Goal: Information Seeking & Learning: Learn about a topic

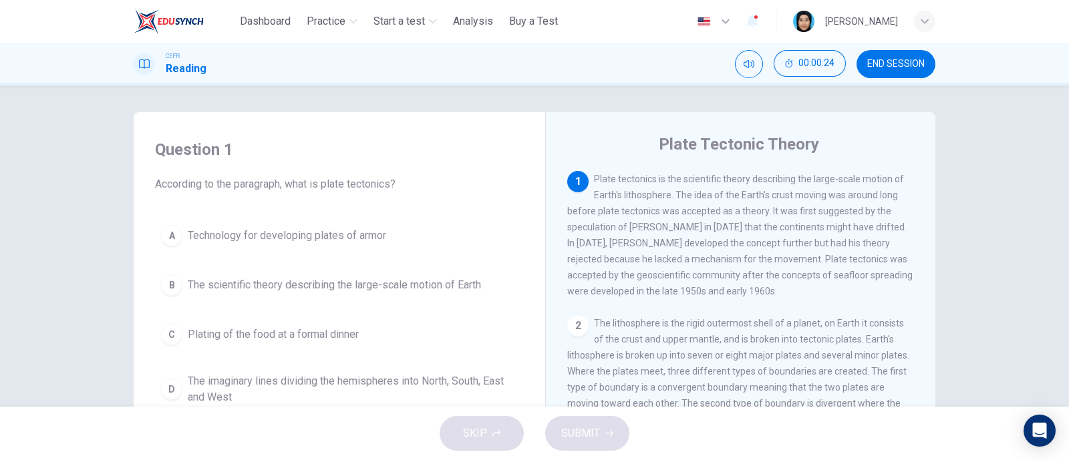
click at [161, 289] on div "B" at bounding box center [171, 285] width 21 height 21
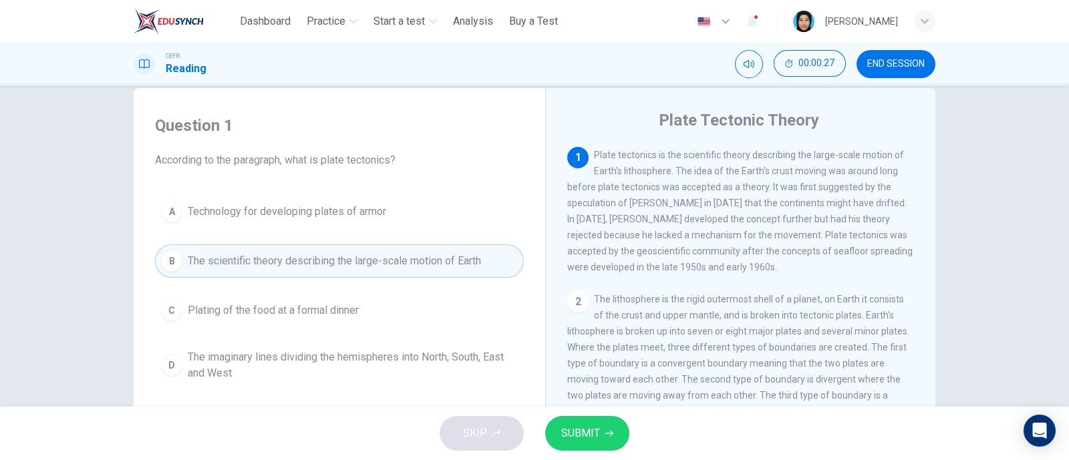
scroll to position [25, 0]
click at [590, 432] on span "SUBMIT" at bounding box center [580, 433] width 39 height 19
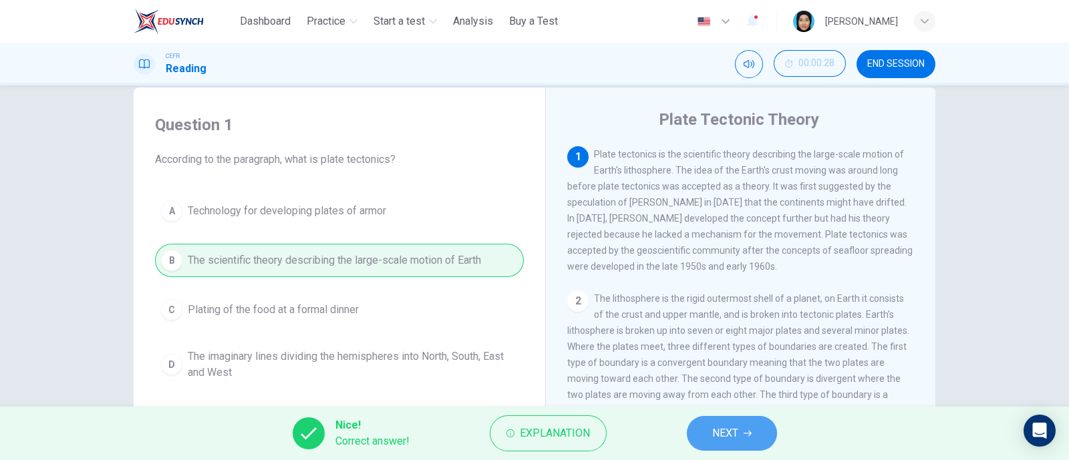
click at [761, 429] on button "NEXT" at bounding box center [732, 433] width 90 height 35
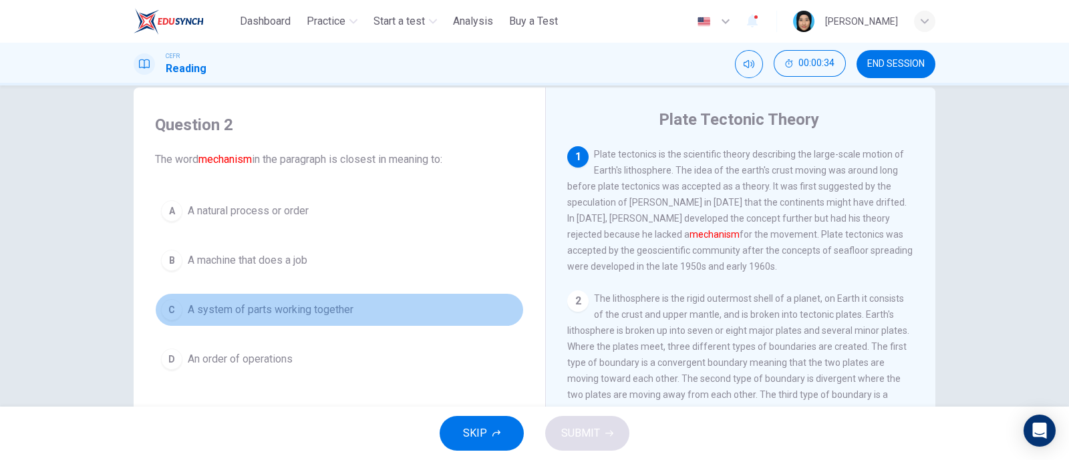
click at [174, 315] on div "C" at bounding box center [171, 309] width 21 height 21
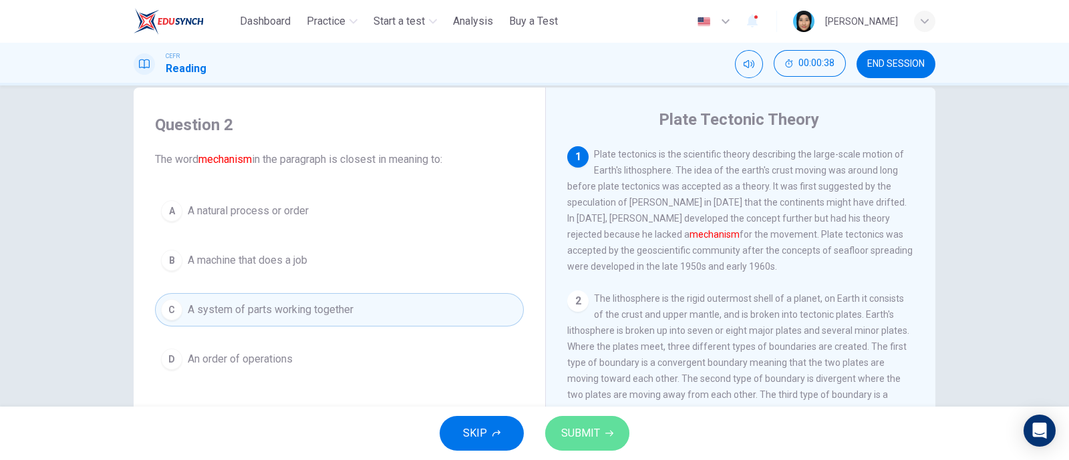
click at [578, 429] on span "SUBMIT" at bounding box center [580, 433] width 39 height 19
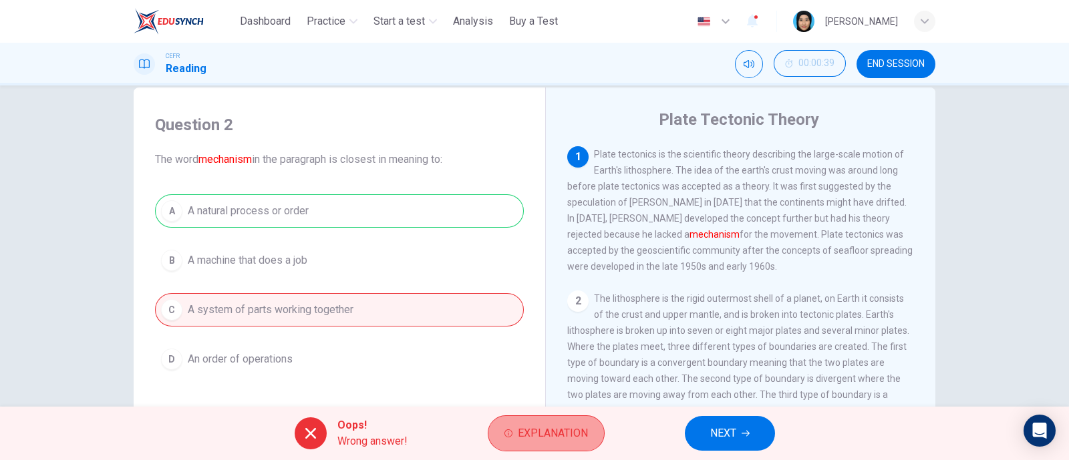
click at [576, 436] on span "Explanation" at bounding box center [553, 433] width 70 height 19
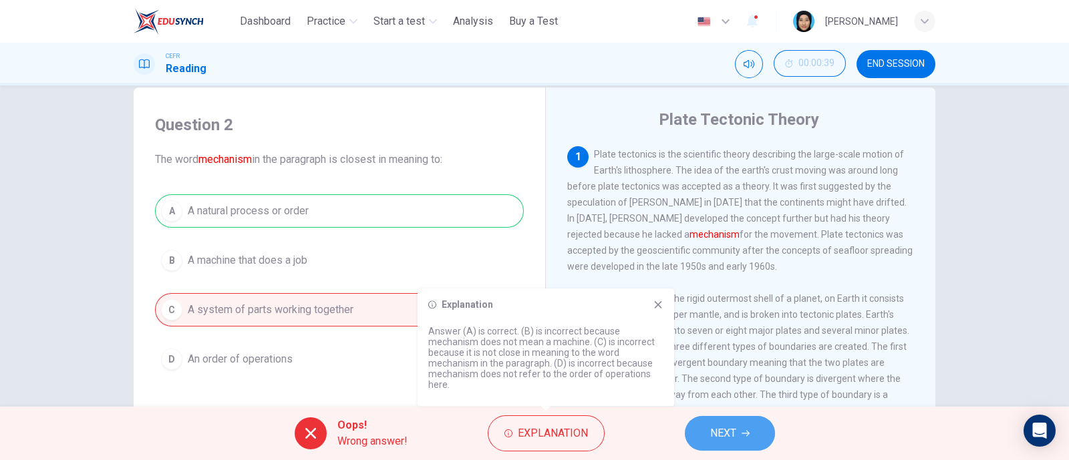
click at [721, 433] on span "NEXT" at bounding box center [723, 433] width 26 height 19
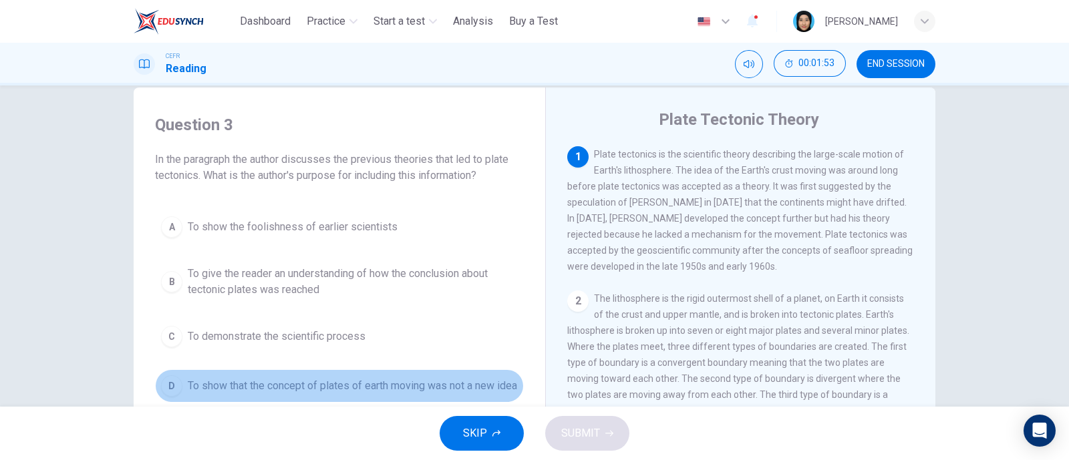
click at [159, 375] on button "D To show that the concept of plates of earth moving was not a new idea" at bounding box center [339, 385] width 369 height 33
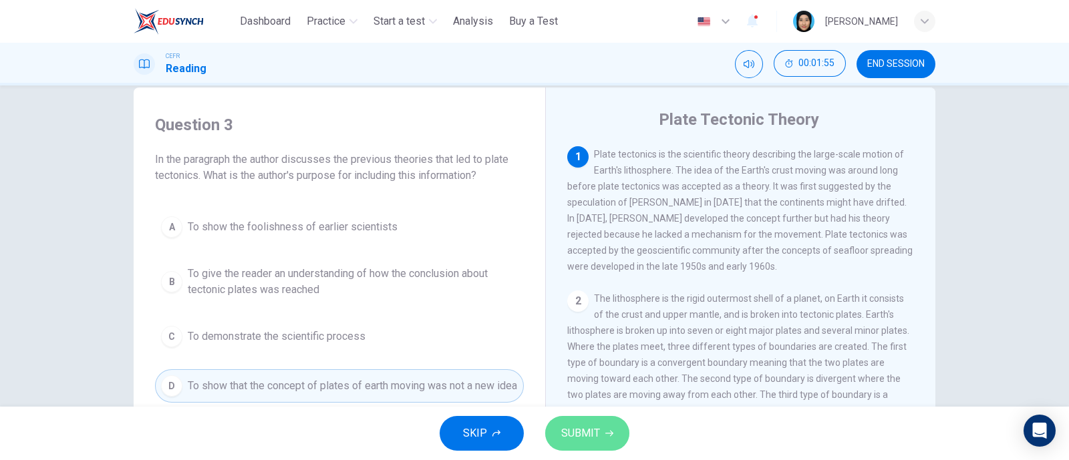
click at [590, 425] on span "SUBMIT" at bounding box center [580, 433] width 39 height 19
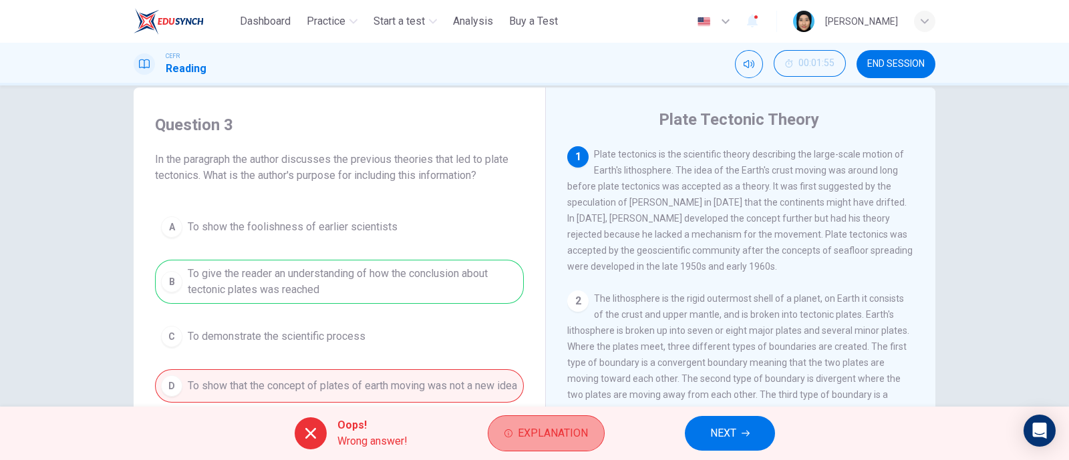
click at [551, 433] on span "Explanation" at bounding box center [553, 433] width 70 height 19
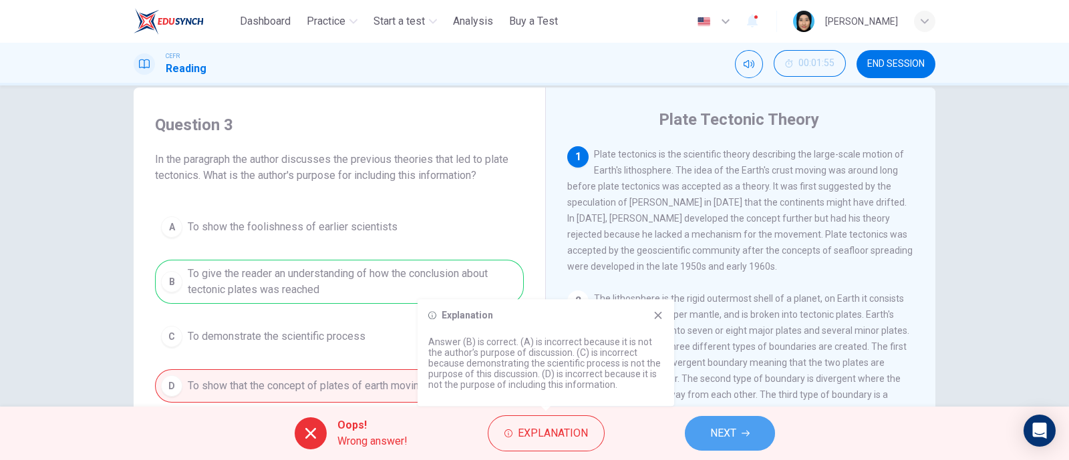
click at [731, 428] on span "NEXT" at bounding box center [723, 433] width 26 height 19
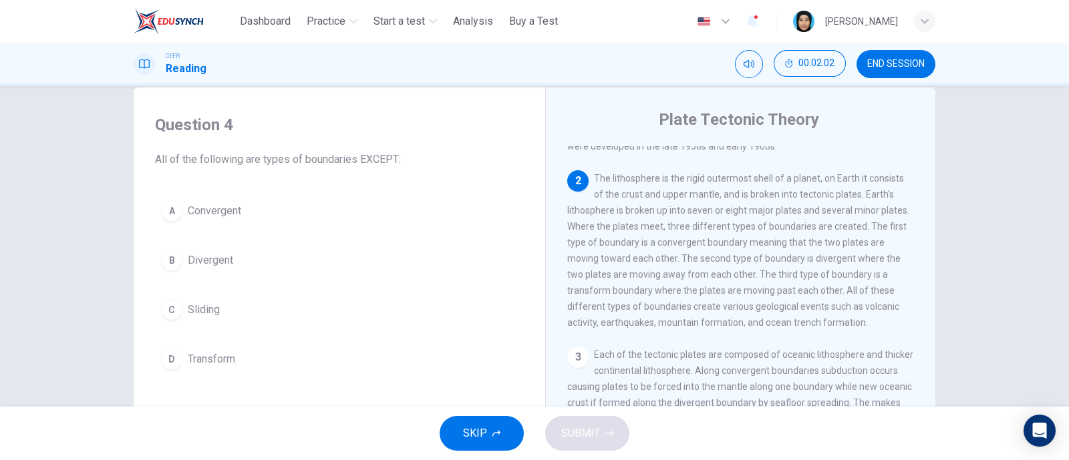
scroll to position [120, 0]
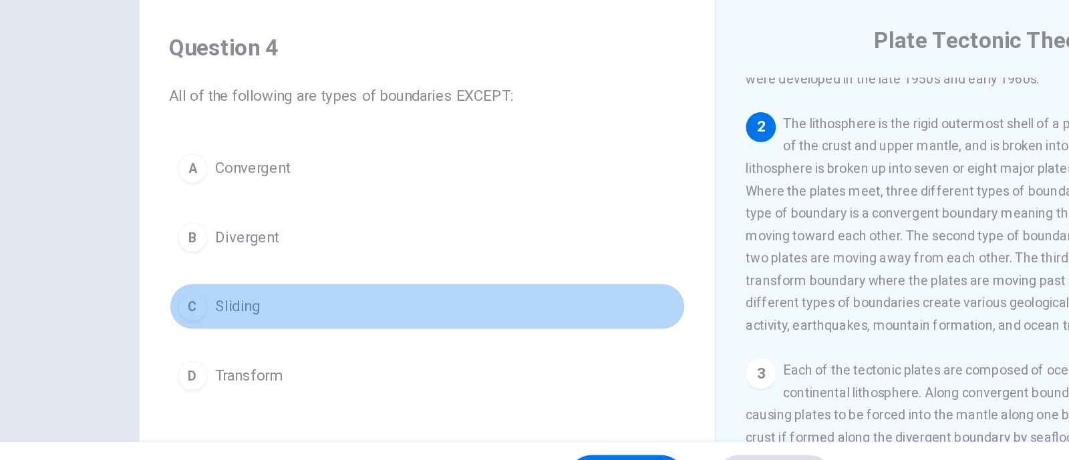
click at [178, 299] on button "C Sliding" at bounding box center [339, 309] width 369 height 33
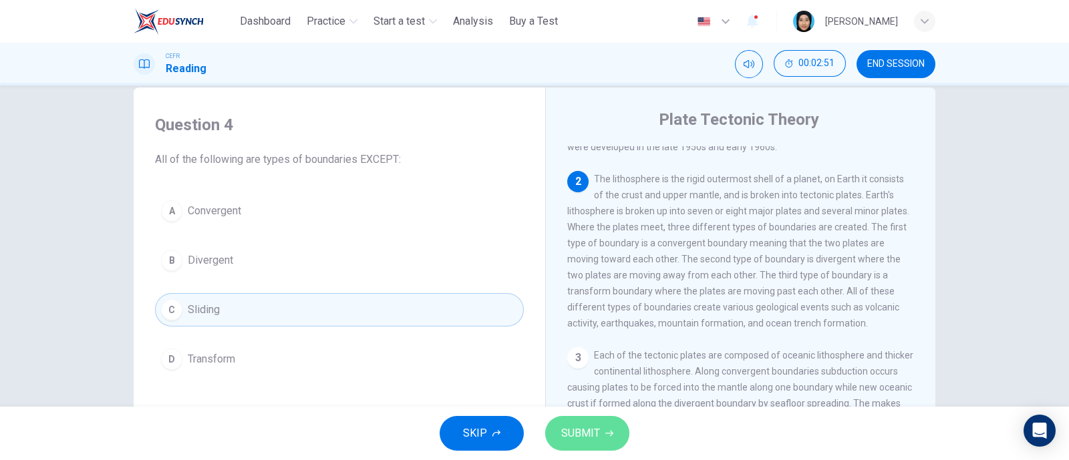
click at [571, 435] on span "SUBMIT" at bounding box center [580, 433] width 39 height 19
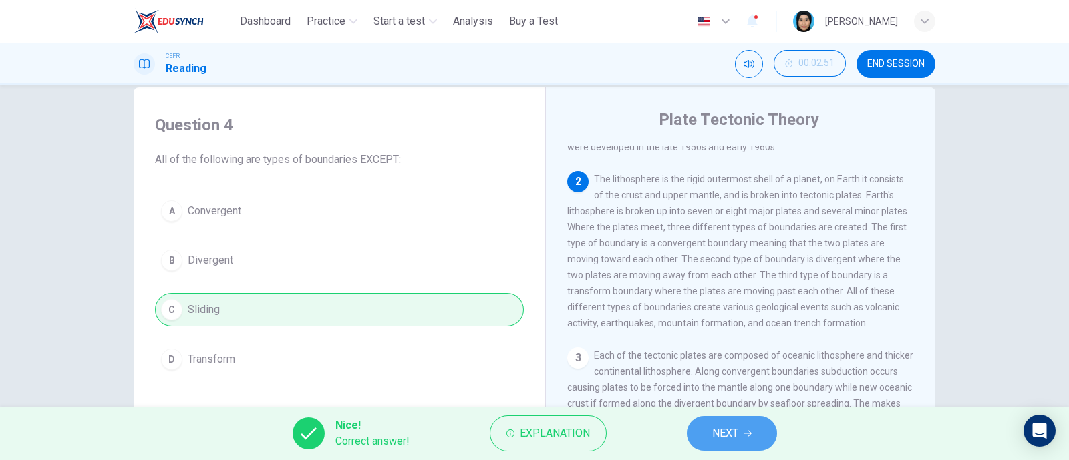
click at [738, 427] on span "NEXT" at bounding box center [725, 433] width 26 height 19
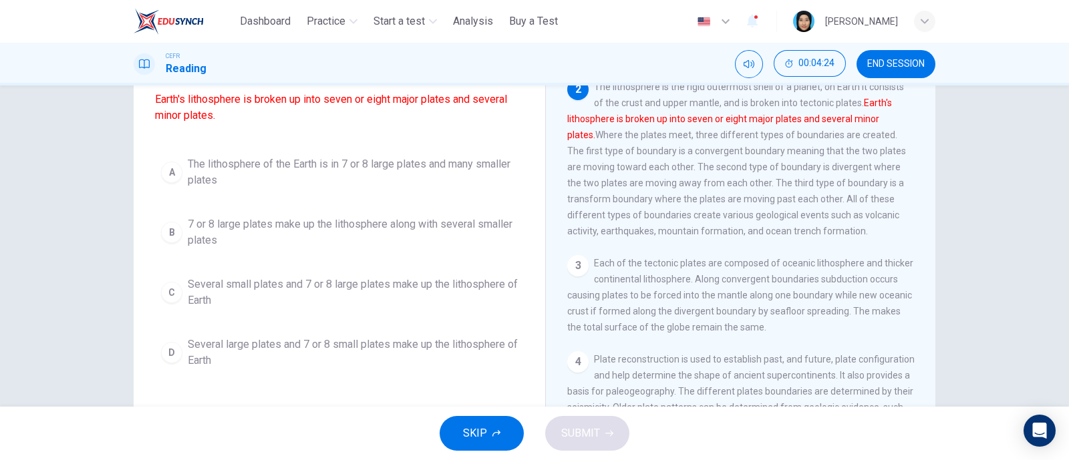
scroll to position [118, 0]
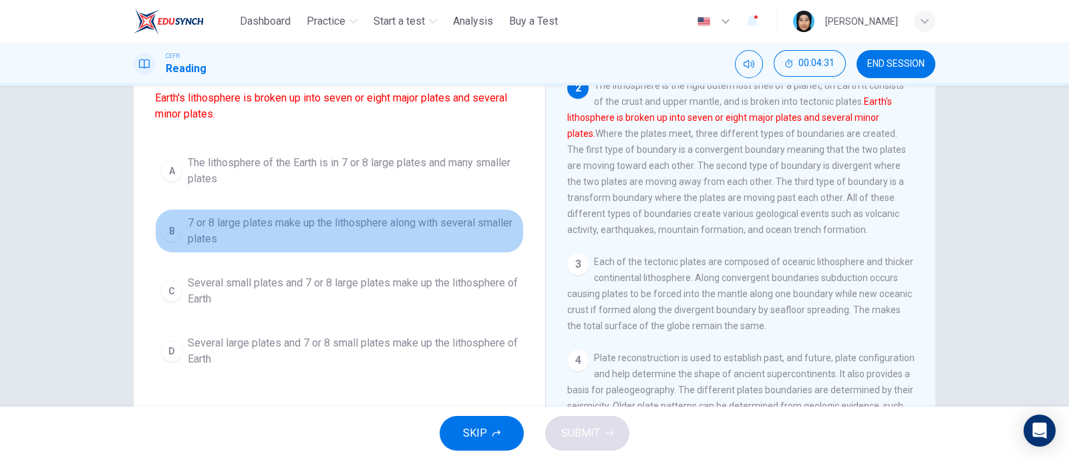
click at [164, 242] on div "B" at bounding box center [171, 230] width 21 height 21
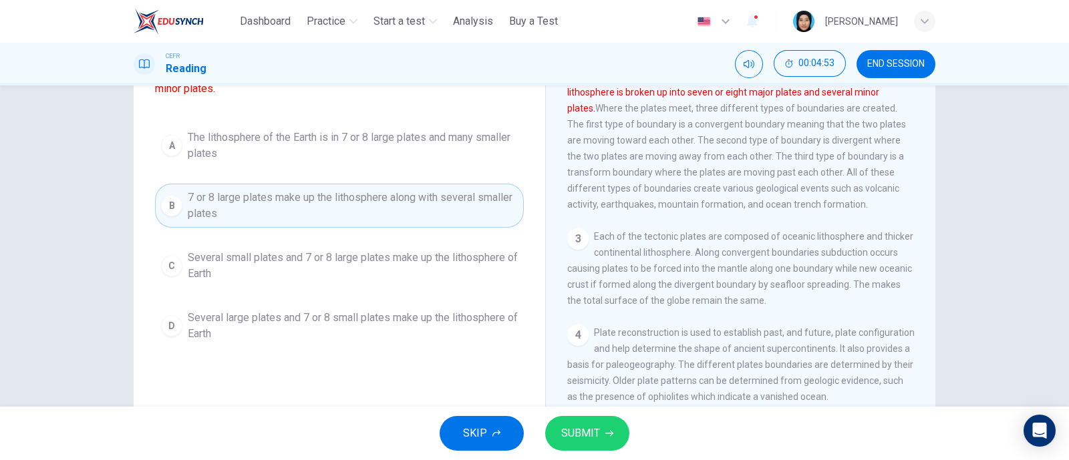
scroll to position [144, 0]
click at [584, 432] on span "SUBMIT" at bounding box center [580, 433] width 39 height 19
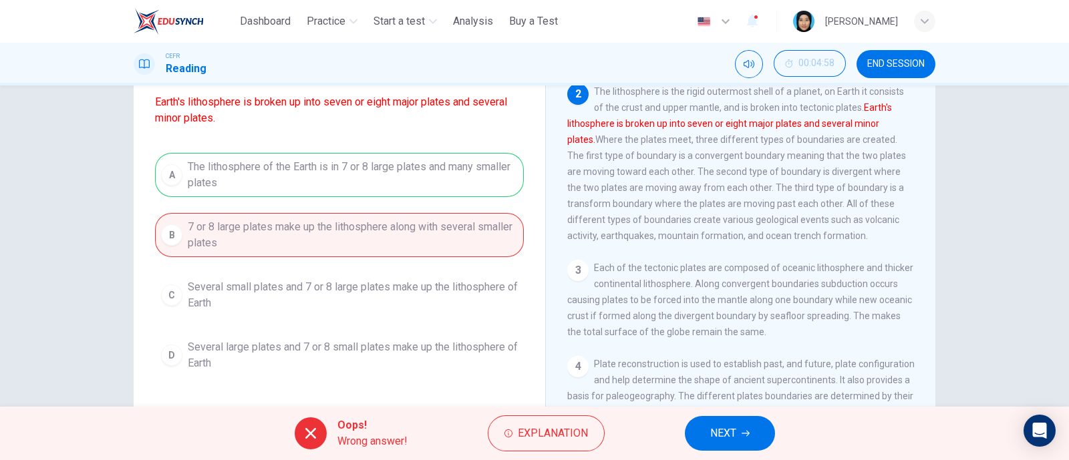
scroll to position [114, 0]
click at [570, 432] on span "Explanation" at bounding box center [553, 433] width 70 height 19
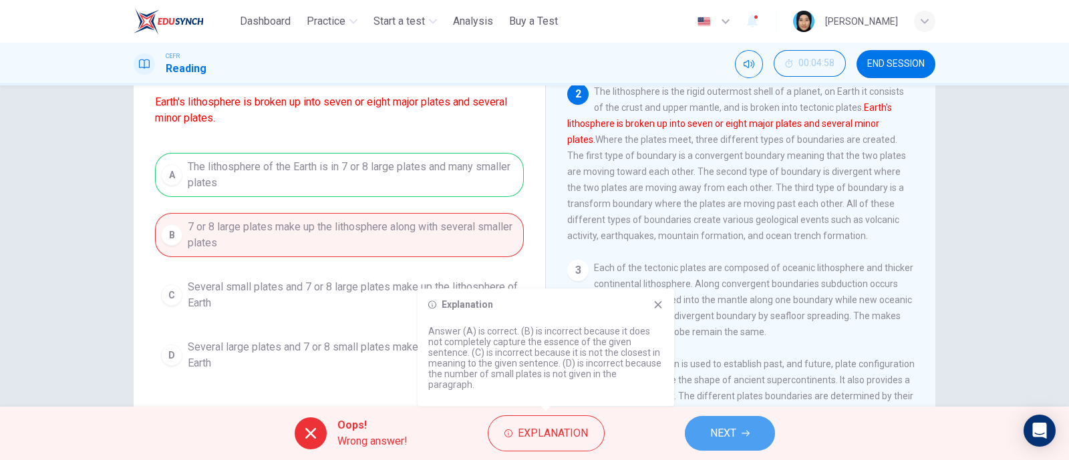
click at [715, 444] on button "NEXT" at bounding box center [730, 433] width 90 height 35
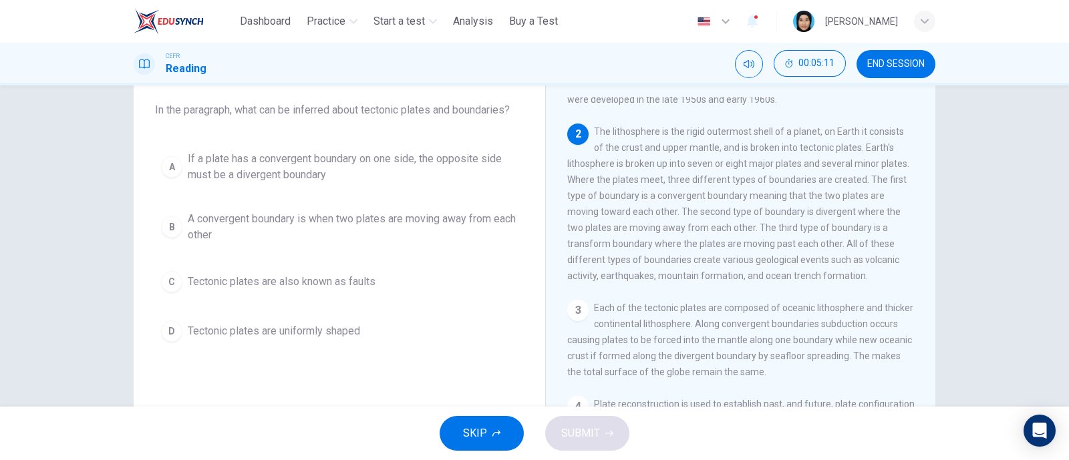
scroll to position [73, 0]
click at [882, 59] on span "END SESSION" at bounding box center [895, 64] width 57 height 11
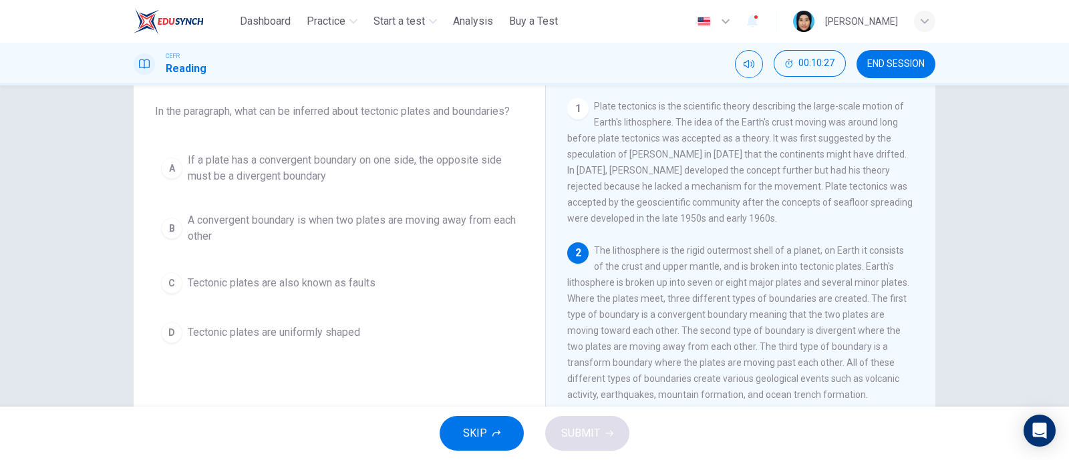
scroll to position [1, 0]
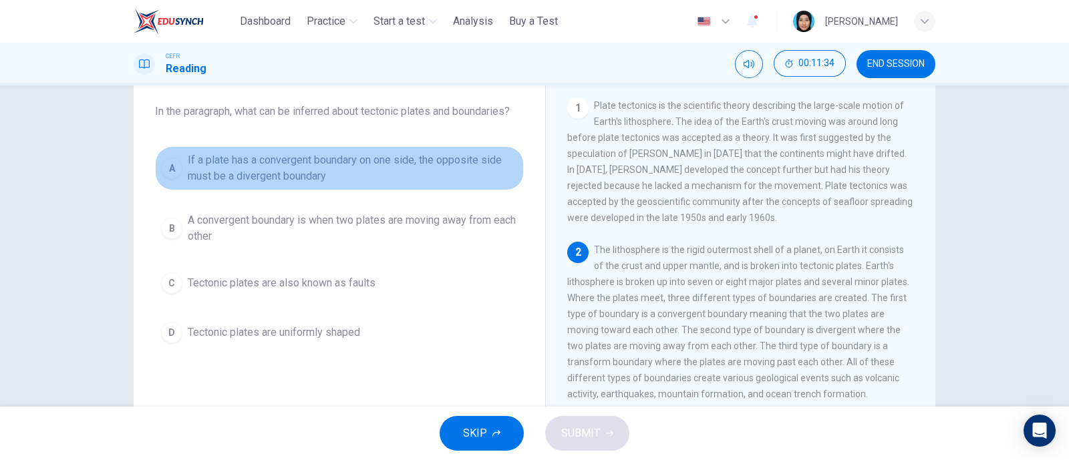
click at [218, 158] on span "If a plate has a convergent boundary on one side, the opposite side must be a d…" at bounding box center [353, 168] width 330 height 32
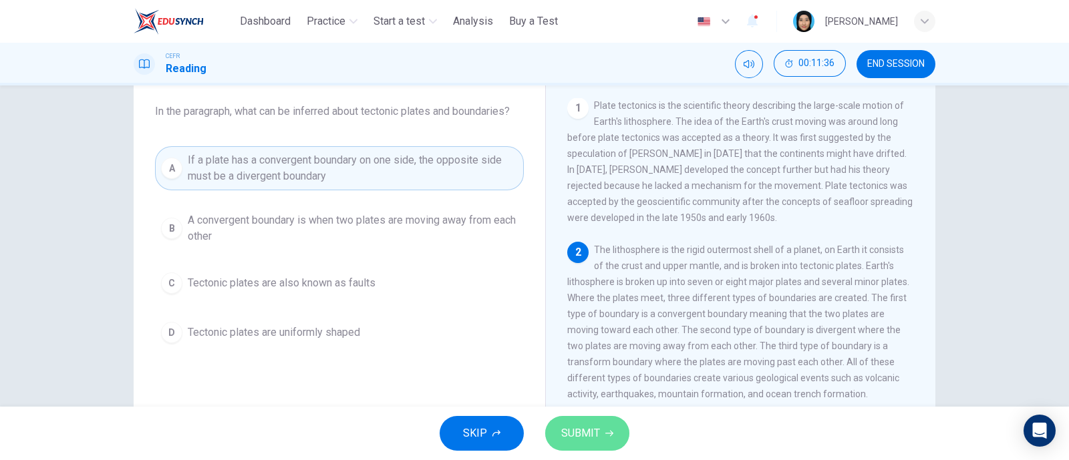
click at [593, 429] on span "SUBMIT" at bounding box center [580, 433] width 39 height 19
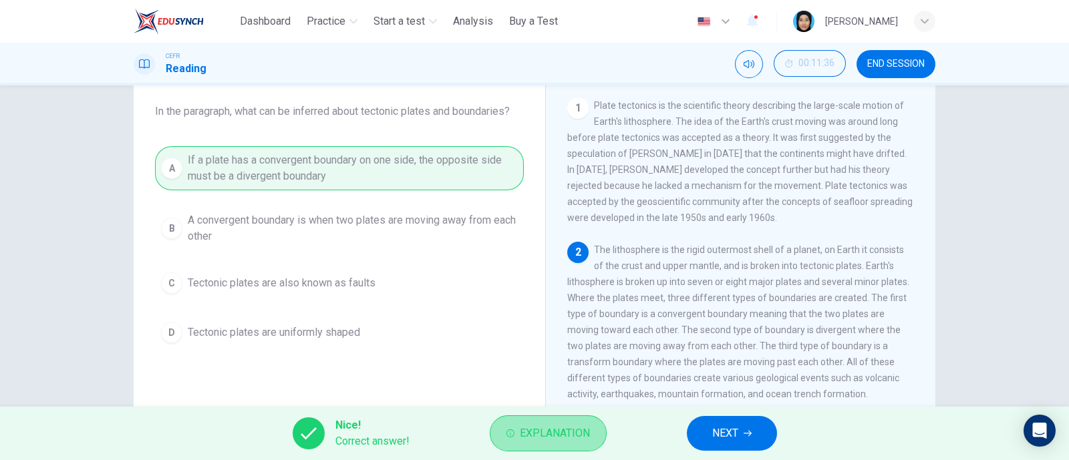
click at [557, 432] on span "Explanation" at bounding box center [555, 433] width 70 height 19
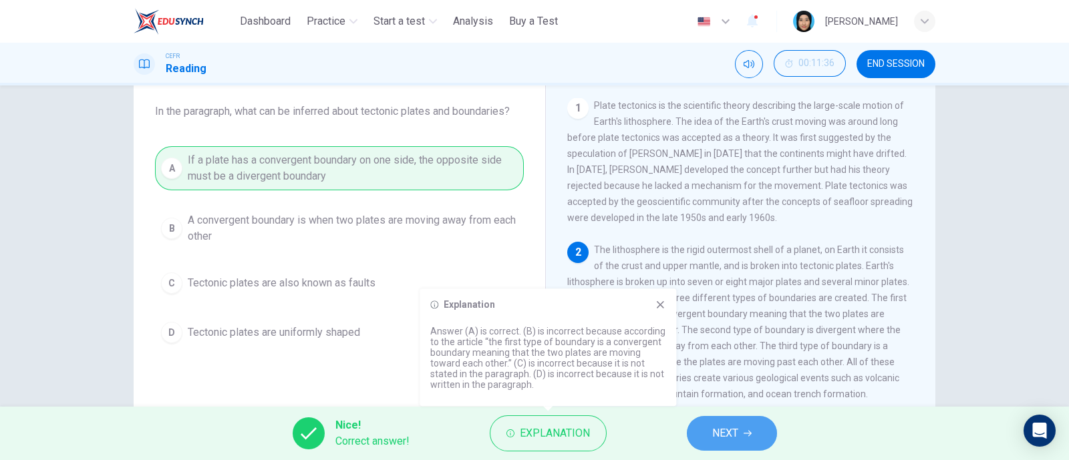
click at [745, 422] on button "NEXT" at bounding box center [732, 433] width 90 height 35
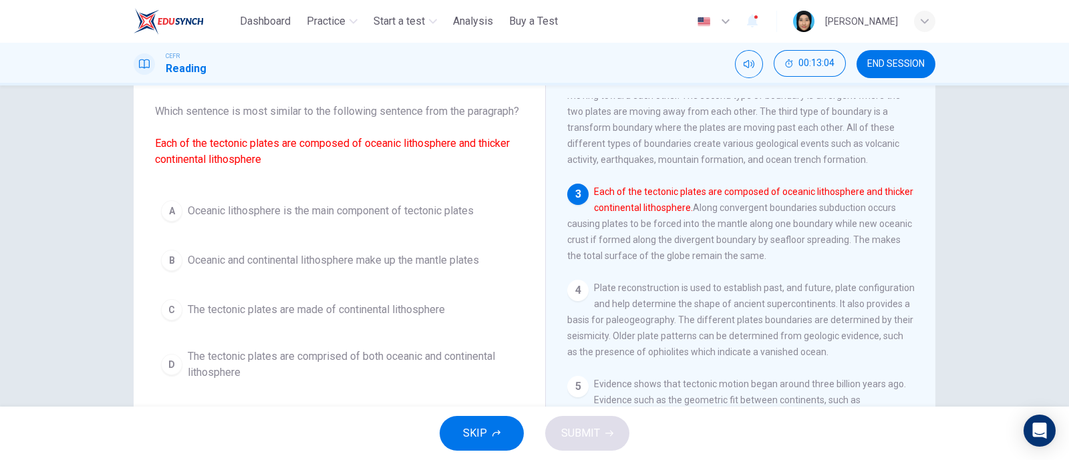
scroll to position [185, 0]
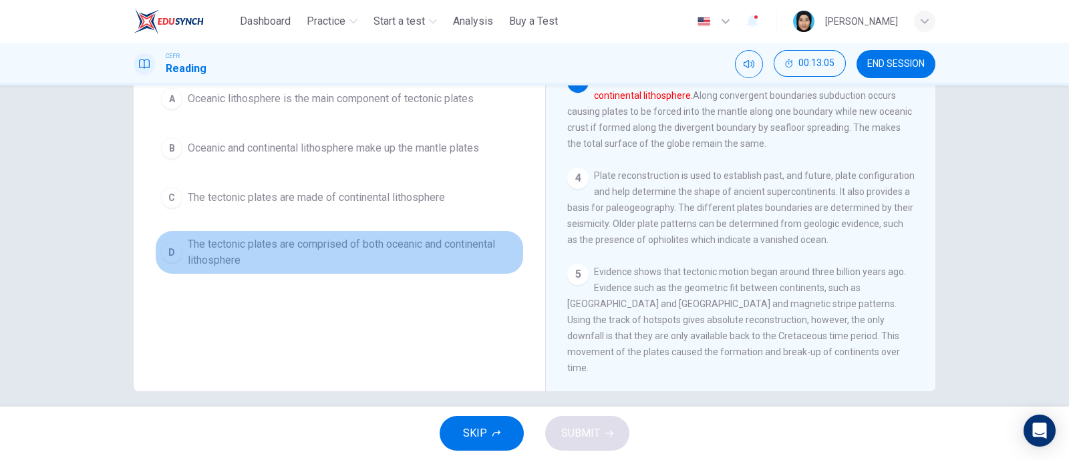
click at [161, 263] on div "D" at bounding box center [171, 252] width 21 height 21
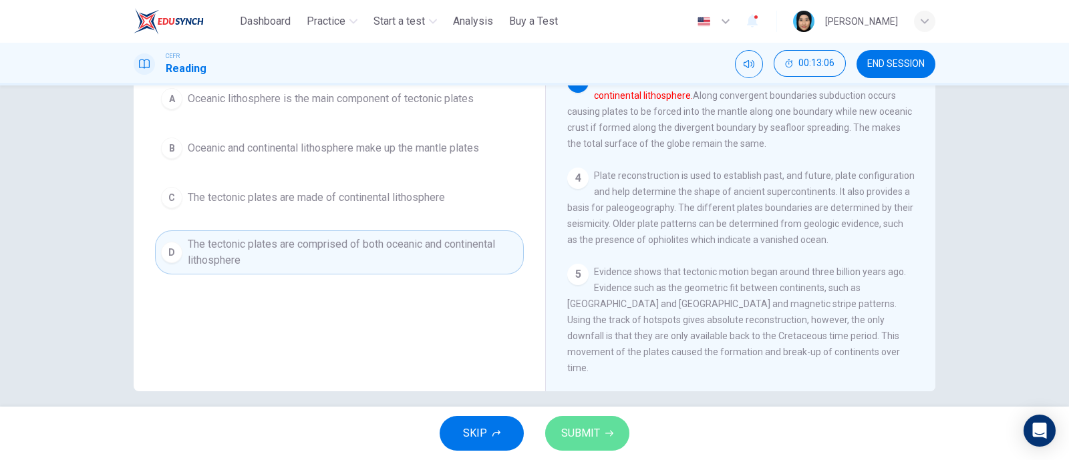
click at [607, 432] on icon "button" at bounding box center [609, 433] width 8 height 8
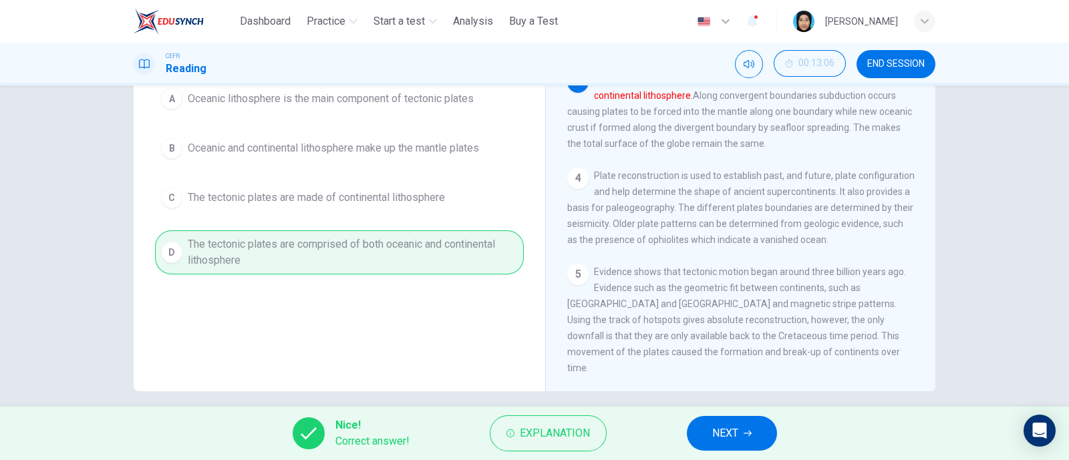
click at [714, 420] on button "NEXT" at bounding box center [732, 433] width 90 height 35
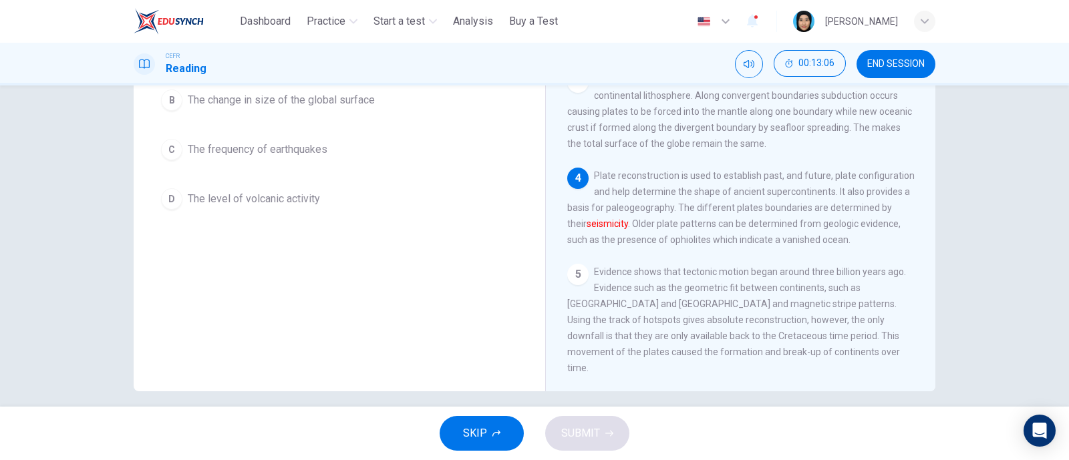
scroll to position [121, 0]
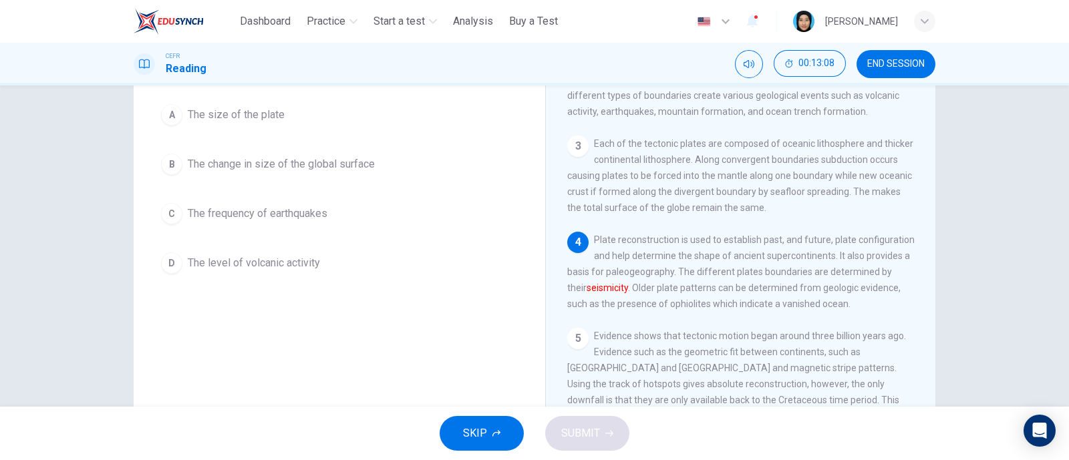
click at [701, 285] on span "Plate reconstruction is used to establish past, and future, plate configuration…" at bounding box center [740, 271] width 347 height 75
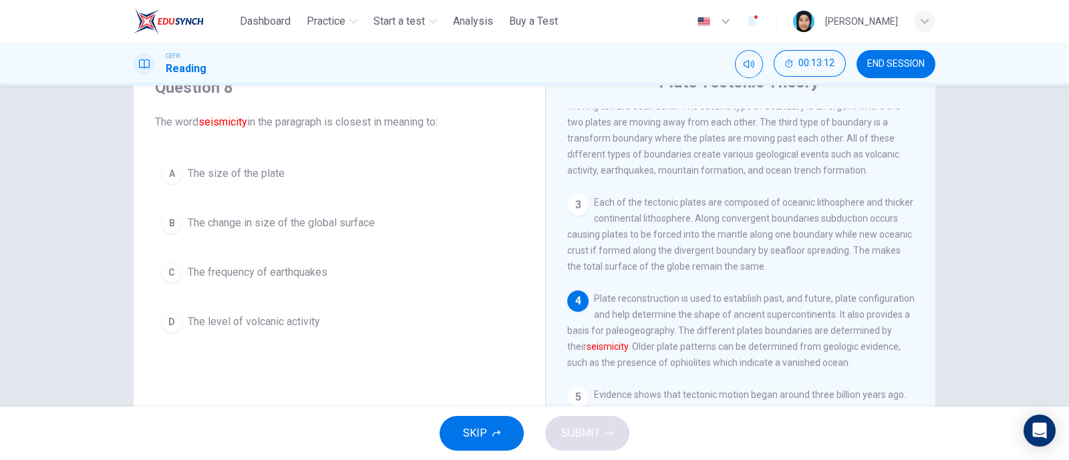
scroll to position [61, 0]
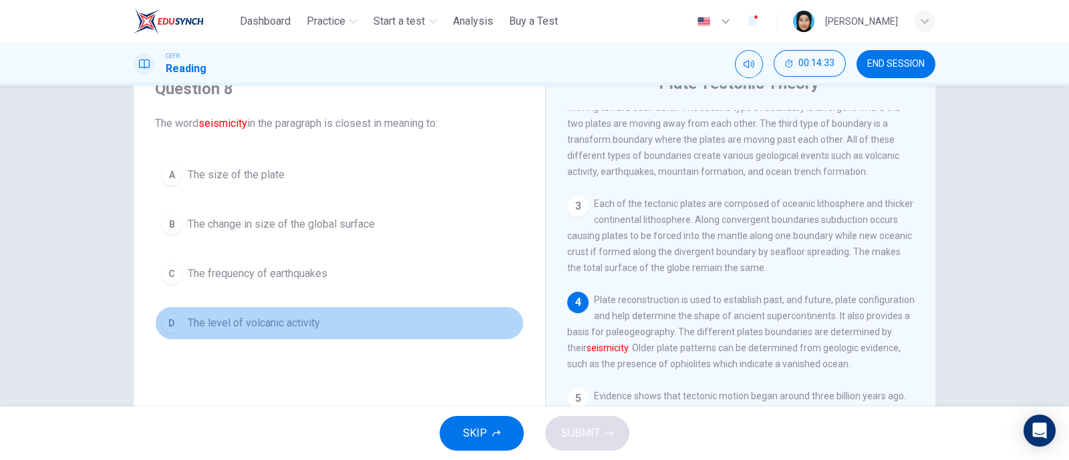
click at [190, 324] on span "The level of volcanic activity" at bounding box center [254, 323] width 132 height 16
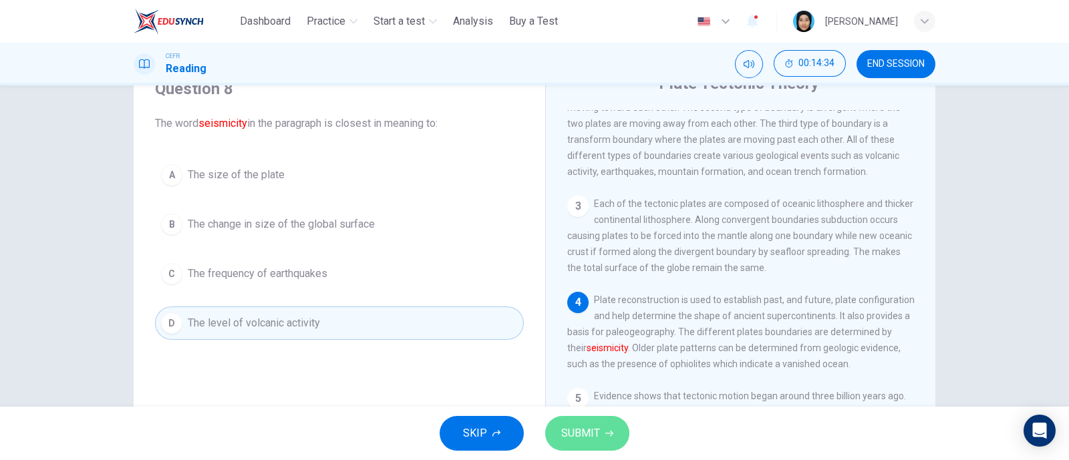
click at [604, 438] on button "SUBMIT" at bounding box center [587, 433] width 84 height 35
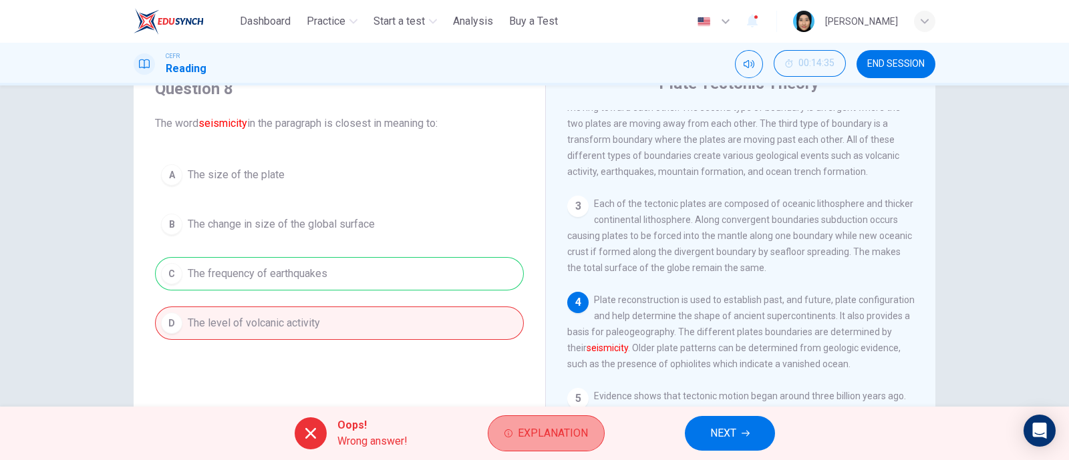
click at [558, 438] on span "Explanation" at bounding box center [553, 433] width 70 height 19
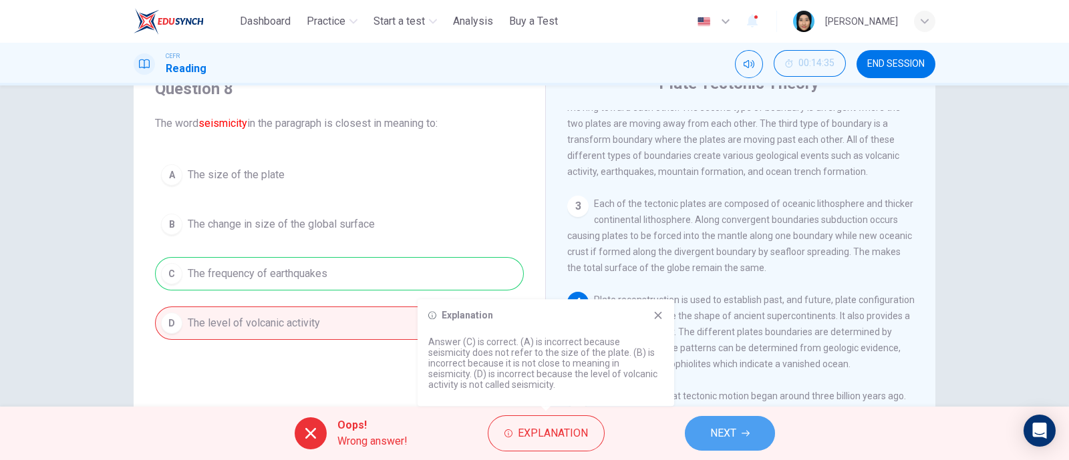
click at [722, 429] on span "NEXT" at bounding box center [723, 433] width 26 height 19
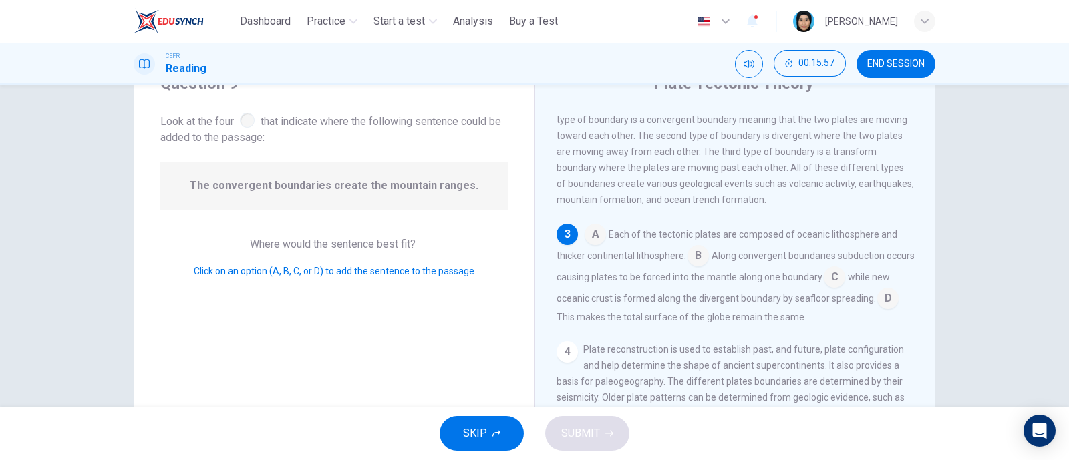
scroll to position [210, 0]
click at [845, 271] on input at bounding box center [834, 275] width 21 height 21
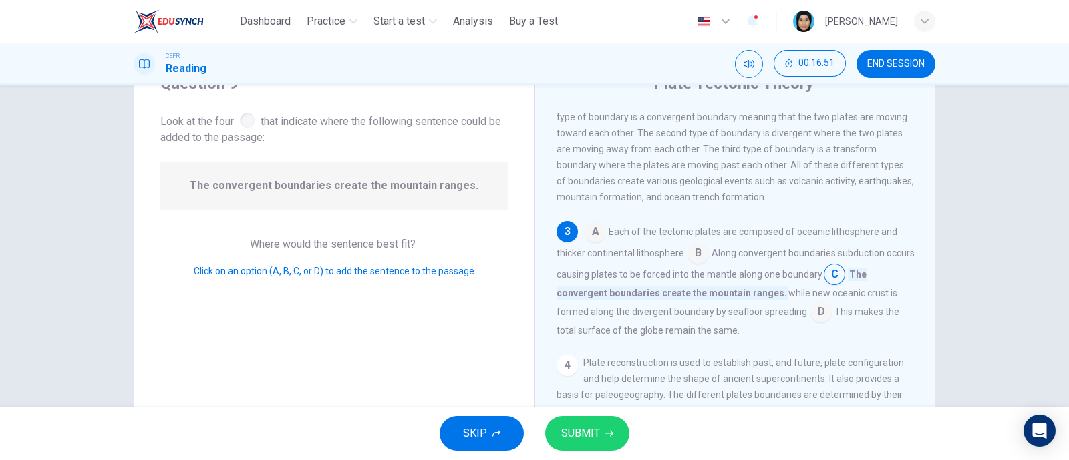
click at [596, 429] on span "SUBMIT" at bounding box center [580, 433] width 39 height 19
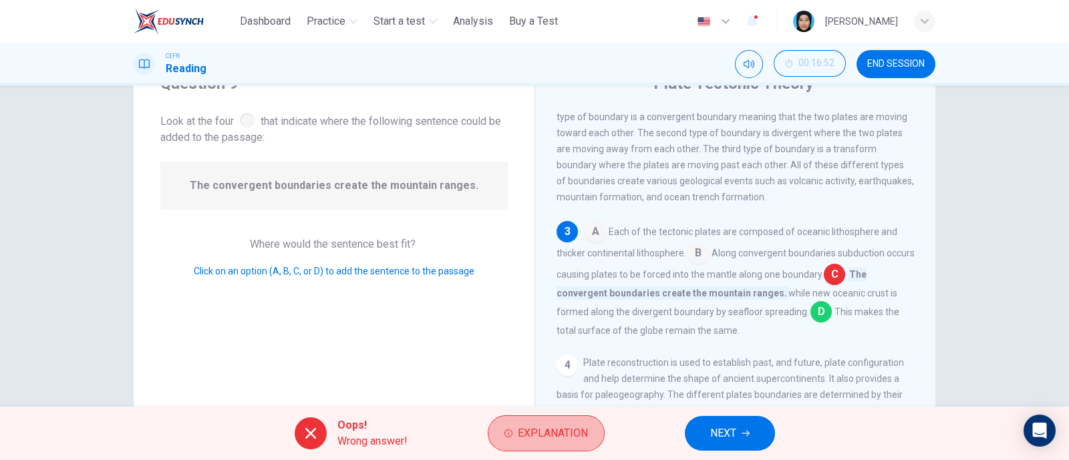
click at [596, 429] on button "Explanation" at bounding box center [546, 433] width 117 height 36
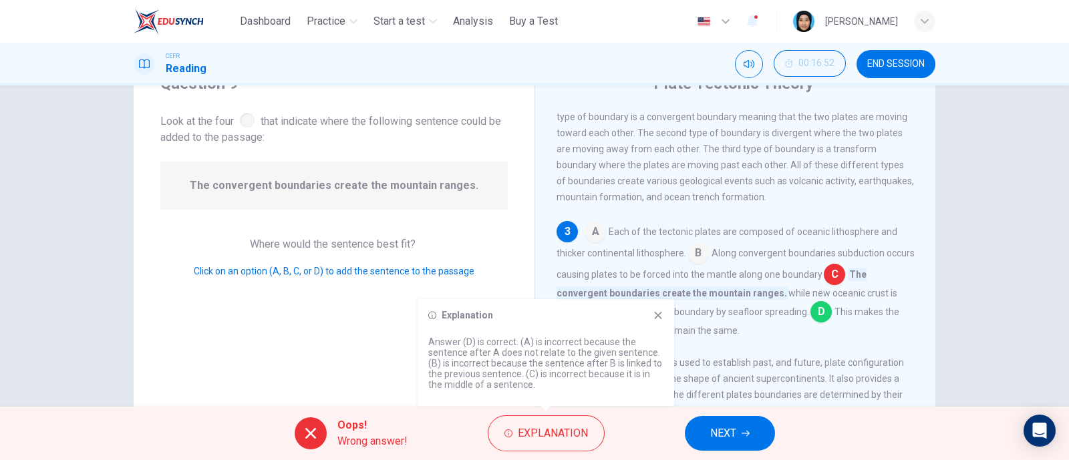
click at [654, 320] on icon at bounding box center [658, 315] width 11 height 11
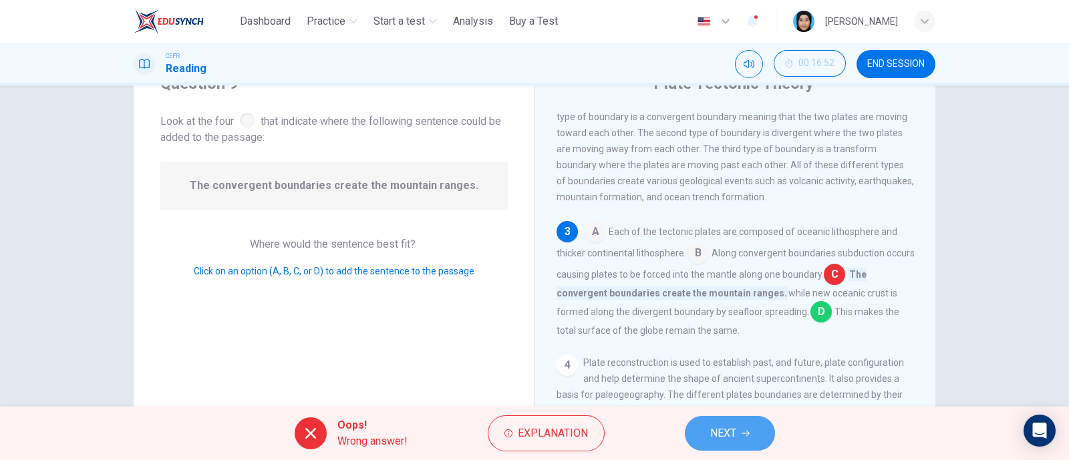
click at [749, 427] on button "NEXT" at bounding box center [730, 433] width 90 height 35
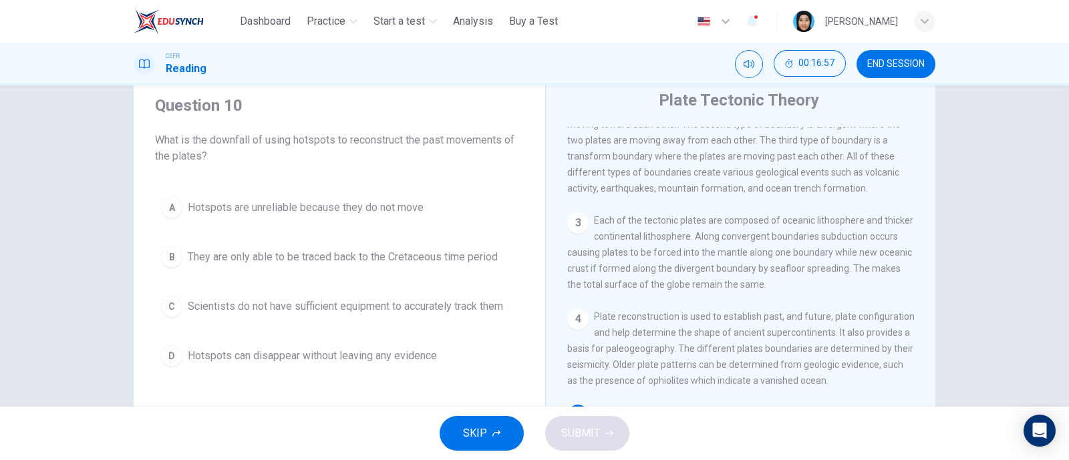
scroll to position [44, 0]
click at [904, 70] on button "END SESSION" at bounding box center [895, 64] width 79 height 28
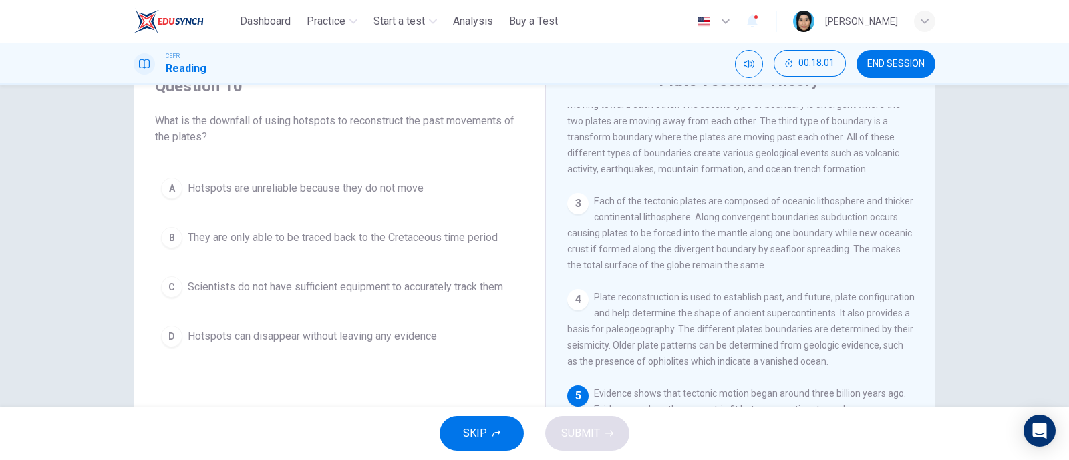
scroll to position [196, 0]
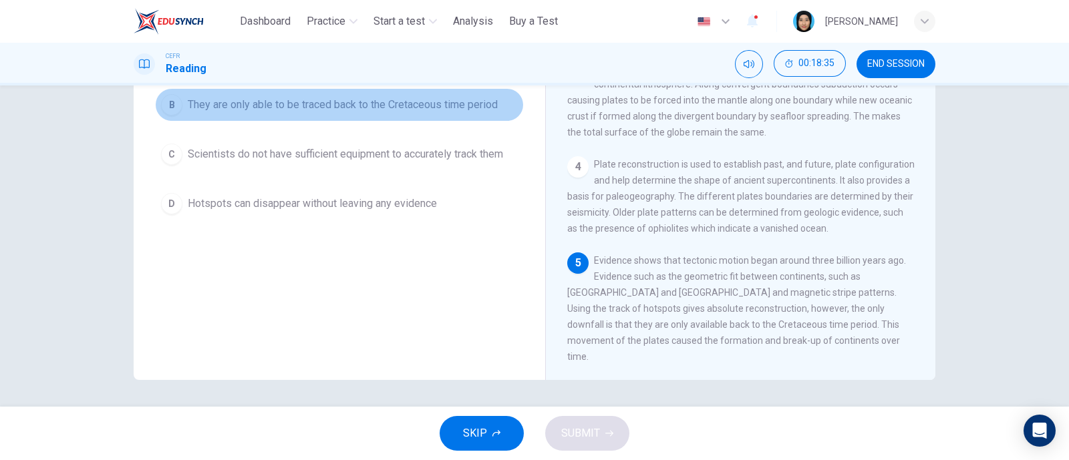
click at [167, 108] on div "B" at bounding box center [171, 104] width 21 height 21
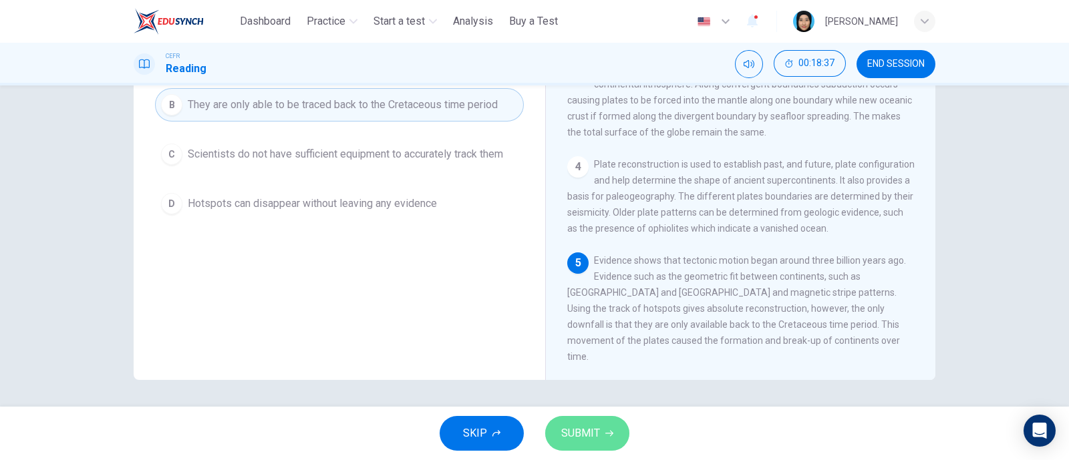
click at [563, 442] on span "SUBMIT" at bounding box center [580, 433] width 39 height 19
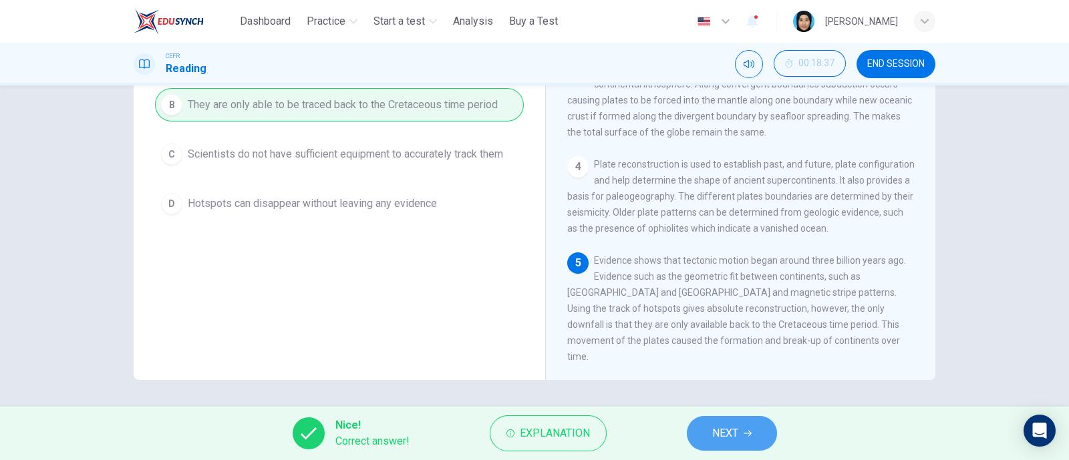
click at [725, 437] on span "NEXT" at bounding box center [725, 433] width 26 height 19
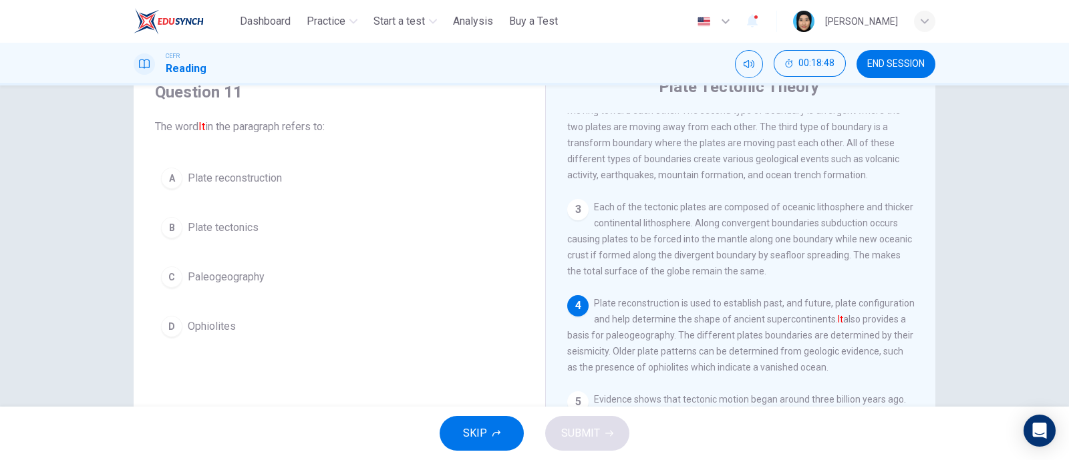
scroll to position [57, 0]
click at [180, 227] on button "B Plate tectonics" at bounding box center [339, 228] width 369 height 33
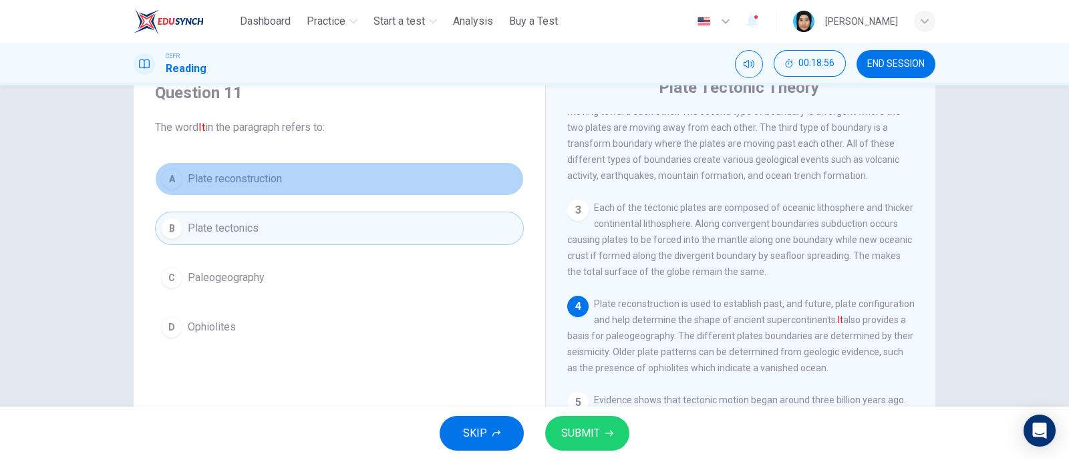
click at [188, 184] on span "Plate reconstruction" at bounding box center [235, 179] width 94 height 16
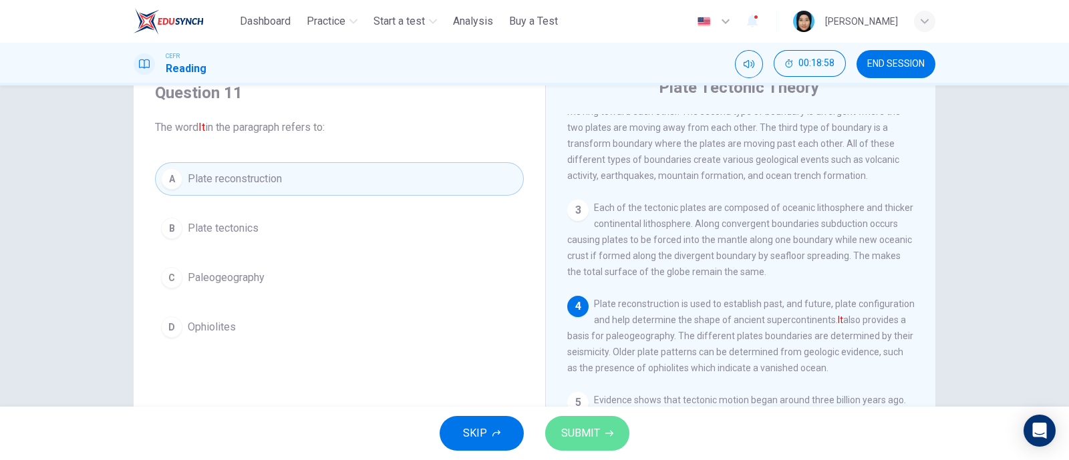
click at [568, 427] on span "SUBMIT" at bounding box center [580, 433] width 39 height 19
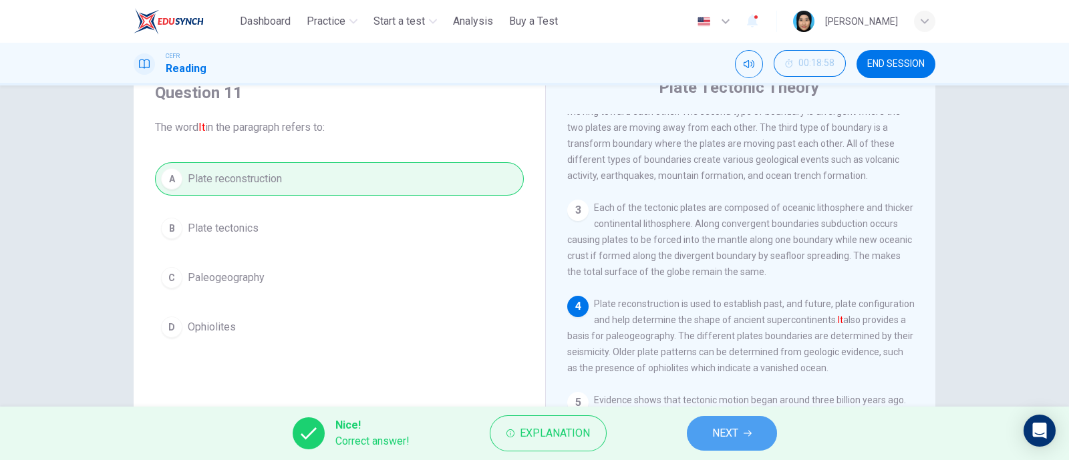
click at [763, 431] on button "NEXT" at bounding box center [732, 433] width 90 height 35
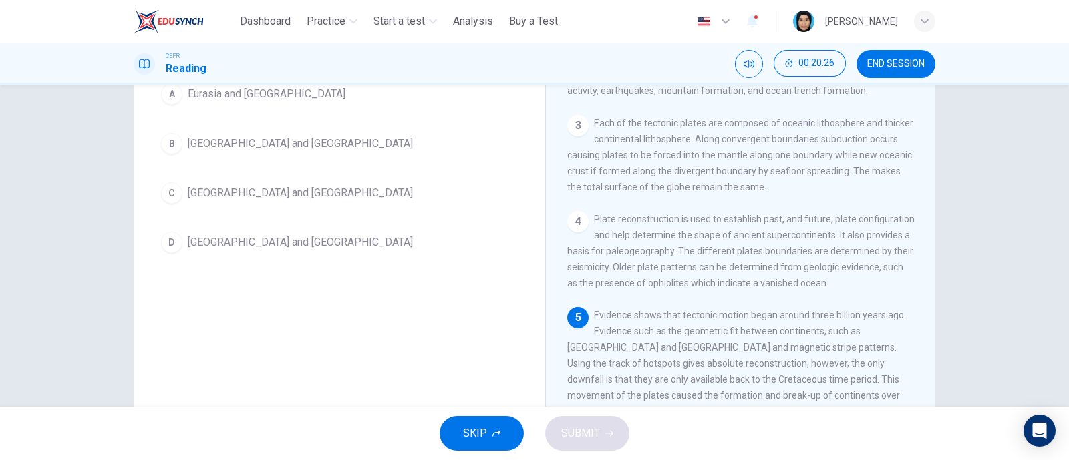
scroll to position [143, 0]
click at [264, 242] on span "[GEOGRAPHIC_DATA] and [GEOGRAPHIC_DATA]" at bounding box center [300, 241] width 225 height 16
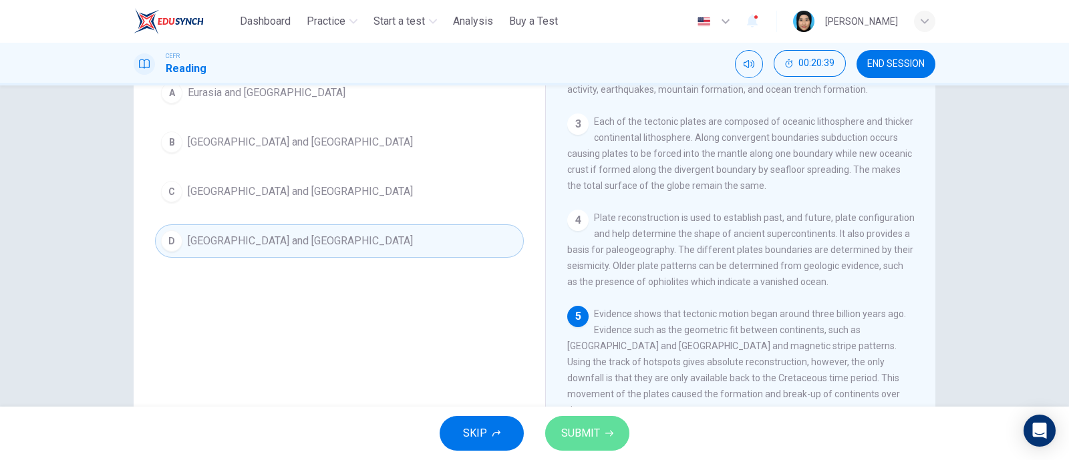
click at [586, 424] on span "SUBMIT" at bounding box center [580, 433] width 39 height 19
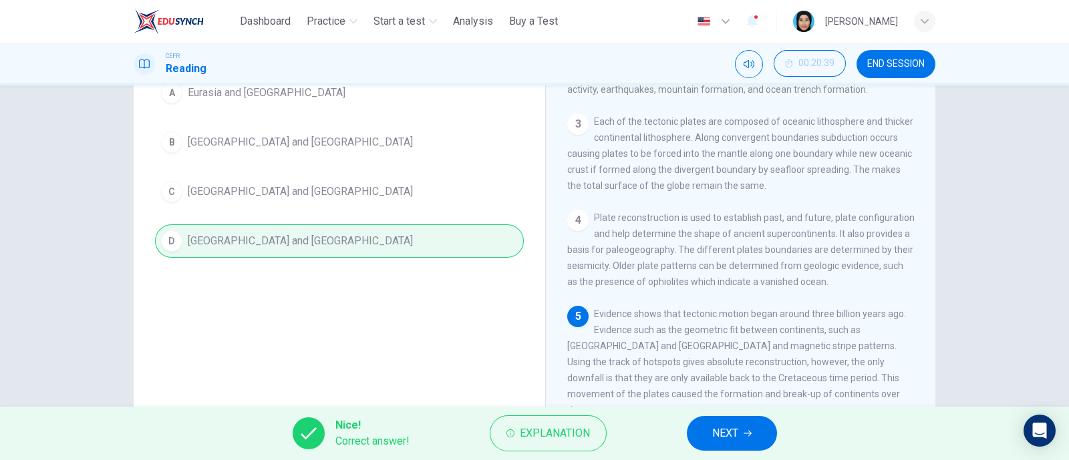
click at [740, 429] on button "NEXT" at bounding box center [732, 433] width 90 height 35
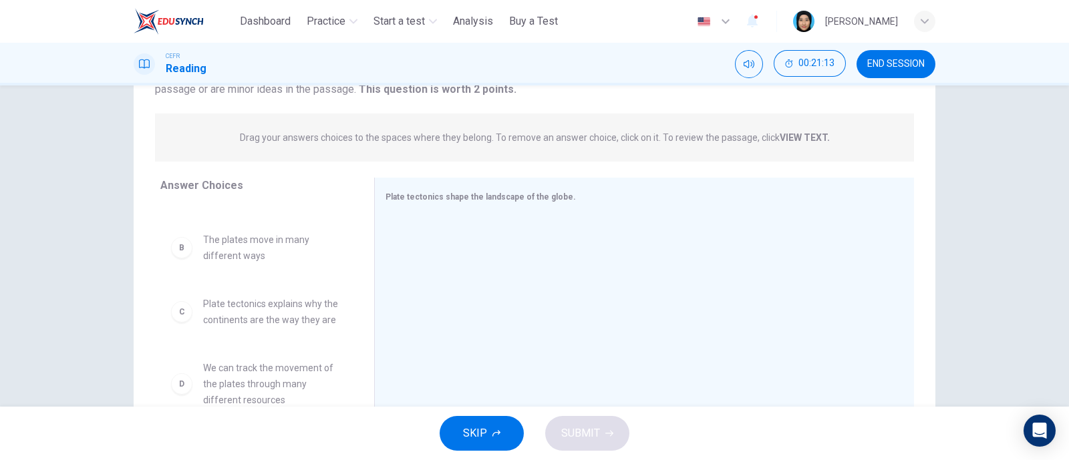
scroll to position [60, 0]
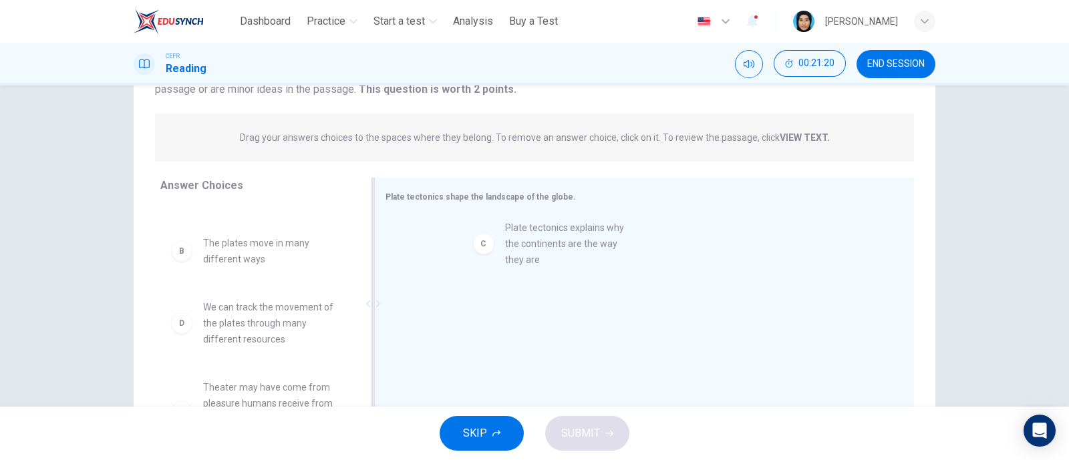
drag, startPoint x: 257, startPoint y: 330, endPoint x: 635, endPoint y: 223, distance: 392.2
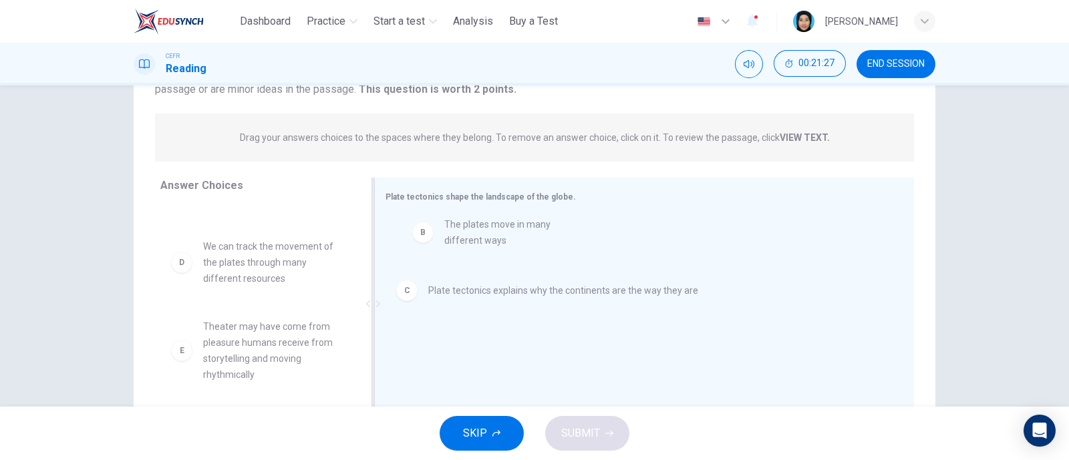
drag, startPoint x: 227, startPoint y: 255, endPoint x: 478, endPoint y: 237, distance: 251.8
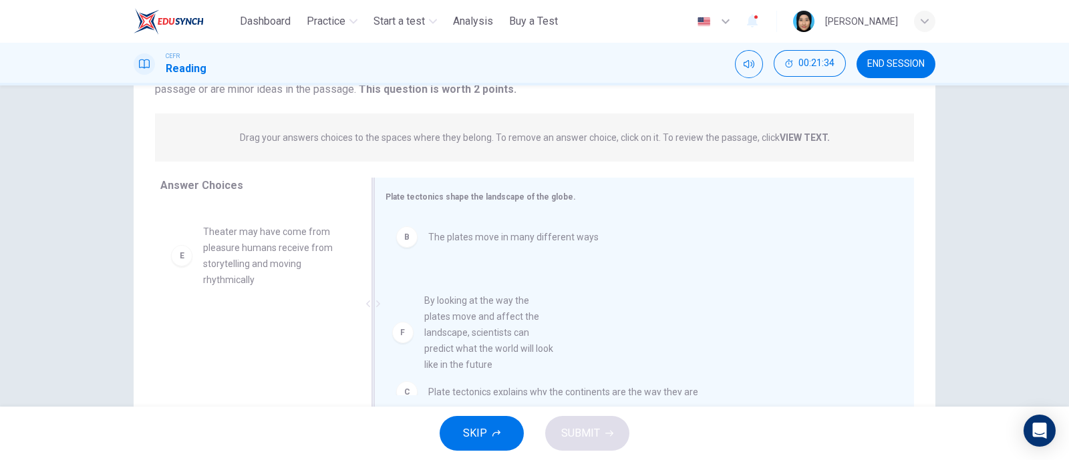
drag, startPoint x: 287, startPoint y: 365, endPoint x: 561, endPoint y: 328, distance: 277.1
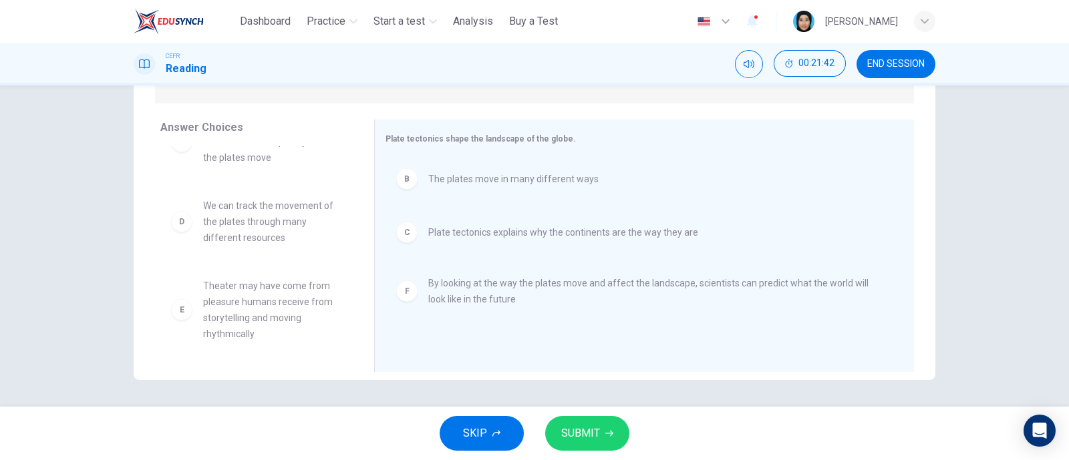
scroll to position [0, 0]
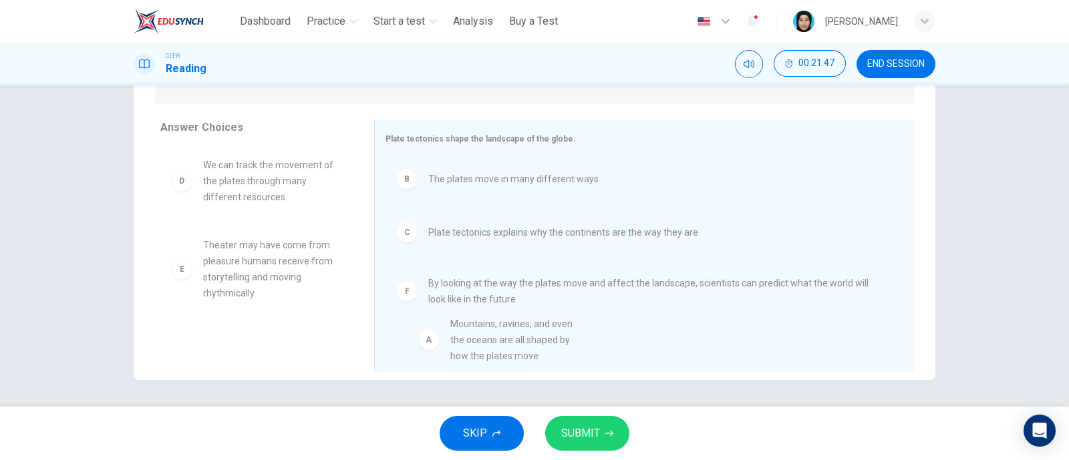
drag, startPoint x: 273, startPoint y: 197, endPoint x: 595, endPoint y: 387, distance: 374.3
drag, startPoint x: 262, startPoint y: 182, endPoint x: 536, endPoint y: 354, distance: 323.6
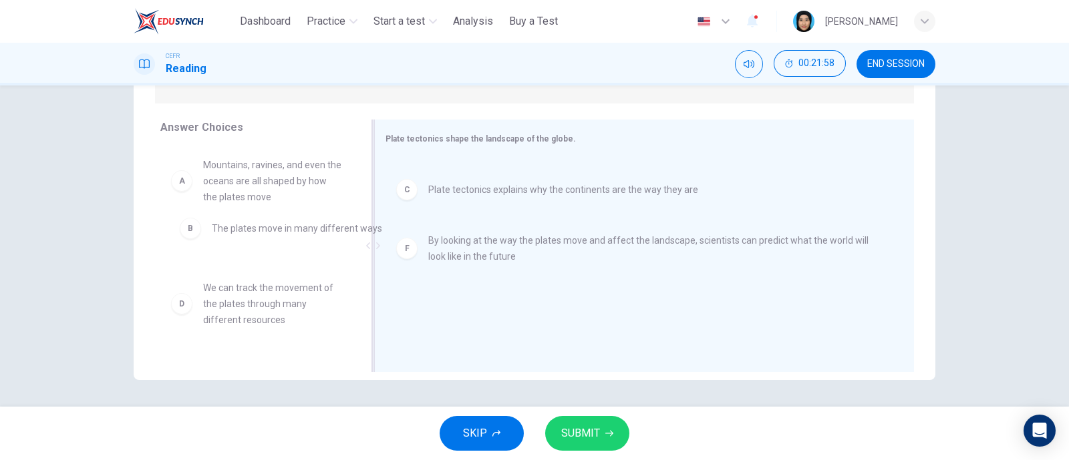
drag, startPoint x: 514, startPoint y: 182, endPoint x: 280, endPoint y: 240, distance: 241.5
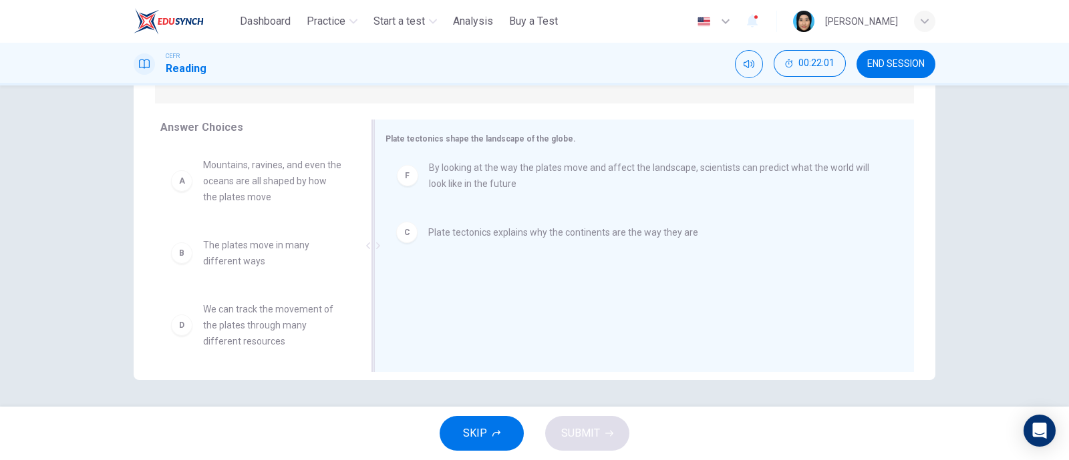
drag, startPoint x: 484, startPoint y: 254, endPoint x: 488, endPoint y: 187, distance: 66.9
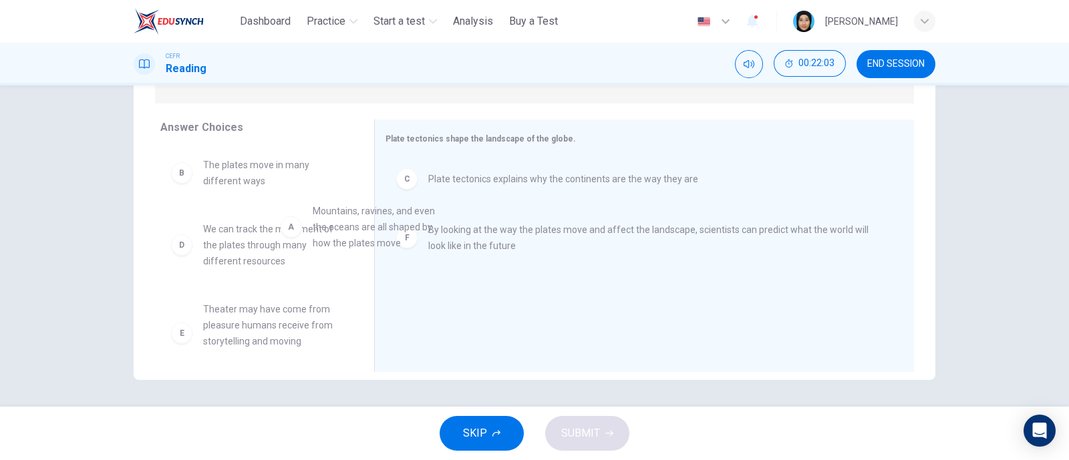
drag, startPoint x: 240, startPoint y: 195, endPoint x: 535, endPoint y: 305, distance: 314.5
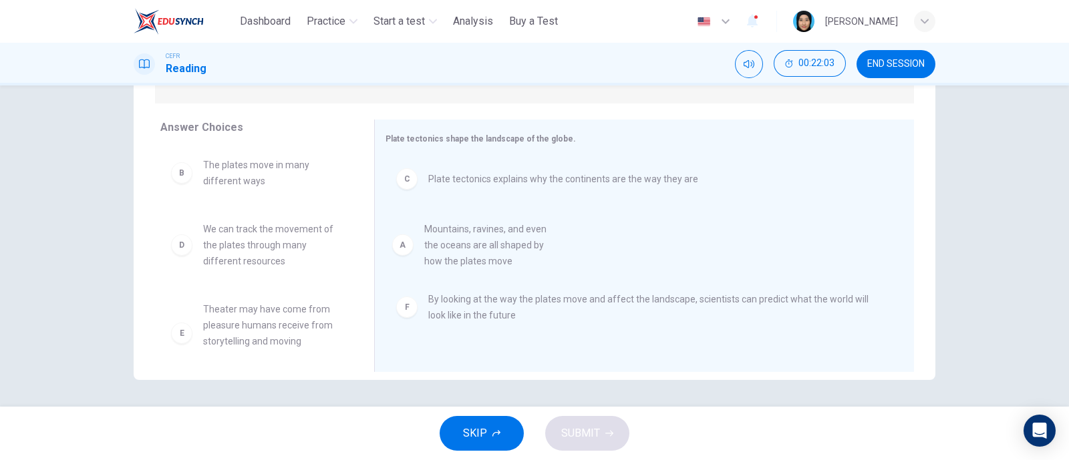
click at [535, 305] on span "By looking at the way the plates move and affect the landscape, scientists can …" at bounding box center [655, 307] width 454 height 32
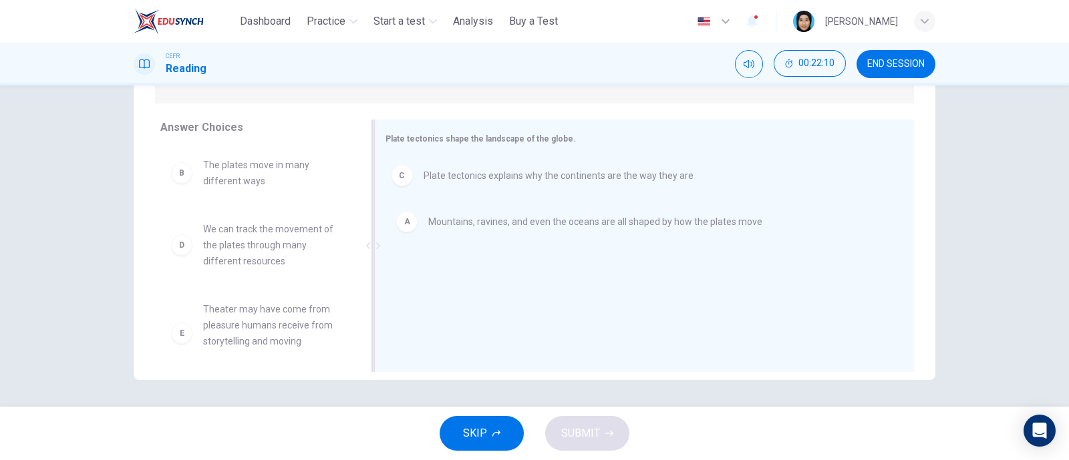
drag, startPoint x: 480, startPoint y: 241, endPoint x: 479, endPoint y: 178, distance: 62.8
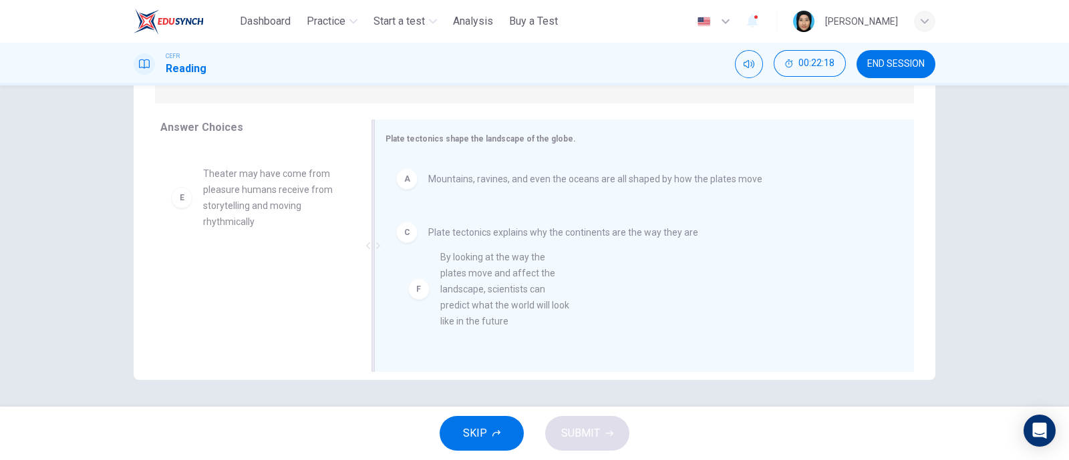
drag, startPoint x: 285, startPoint y: 311, endPoint x: 545, endPoint y: 299, distance: 260.1
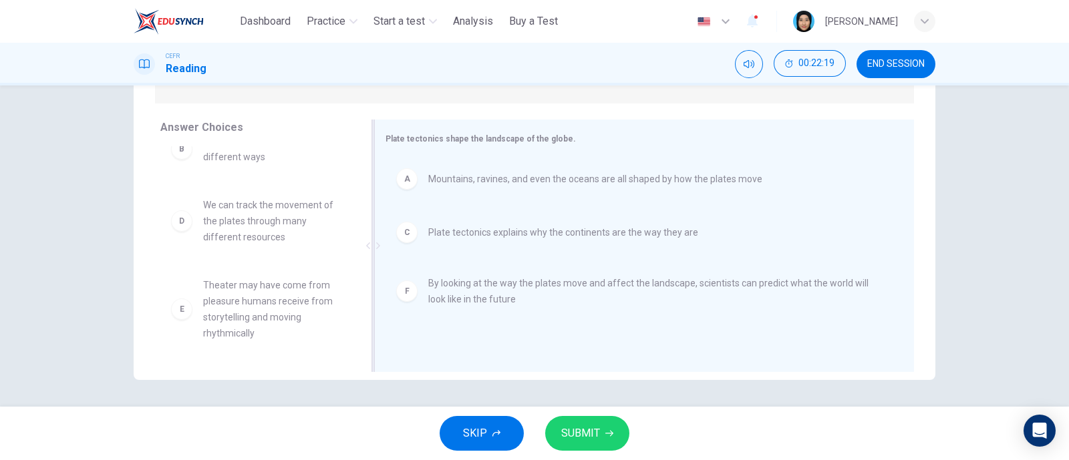
scroll to position [23, 0]
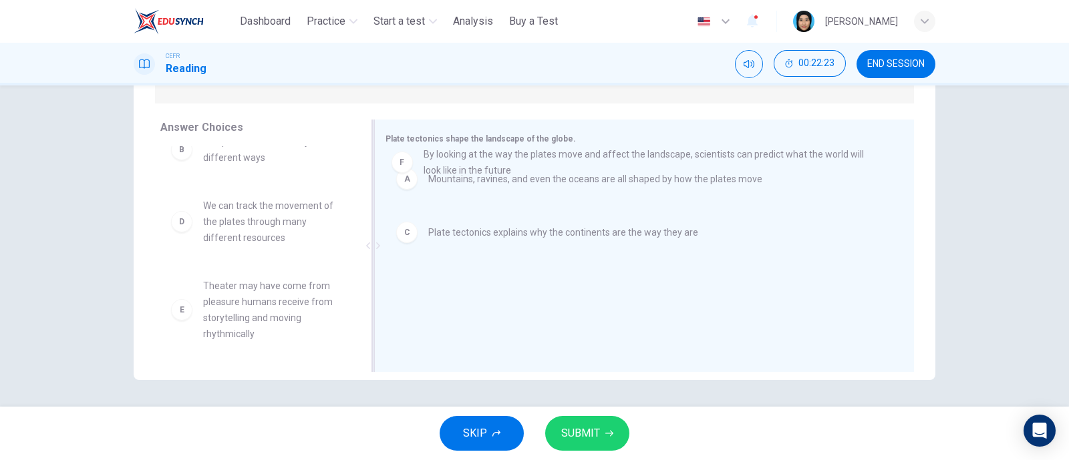
drag, startPoint x: 476, startPoint y: 297, endPoint x: 474, endPoint y: 162, distance: 134.9
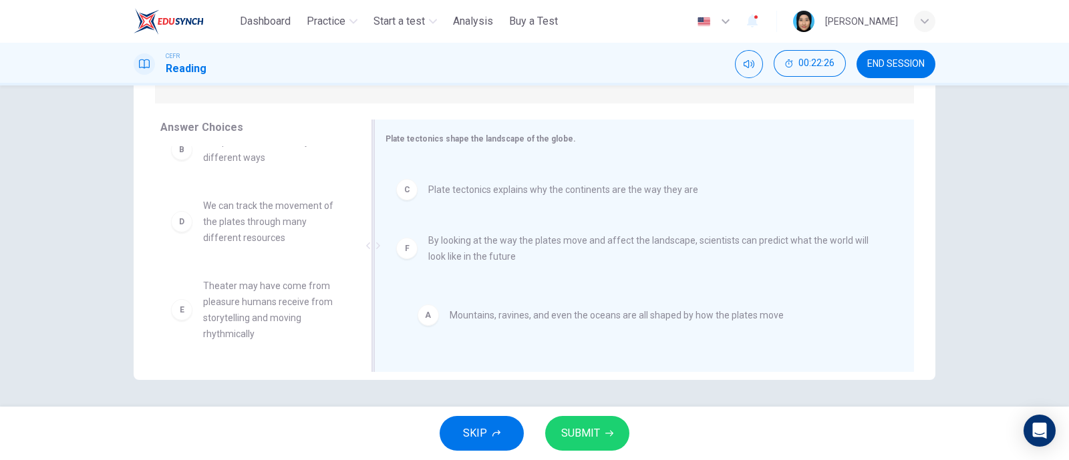
drag, startPoint x: 484, startPoint y: 184, endPoint x: 508, endPoint y: 329, distance: 147.5
drag, startPoint x: 451, startPoint y: 183, endPoint x: 458, endPoint y: 315, distance: 131.8
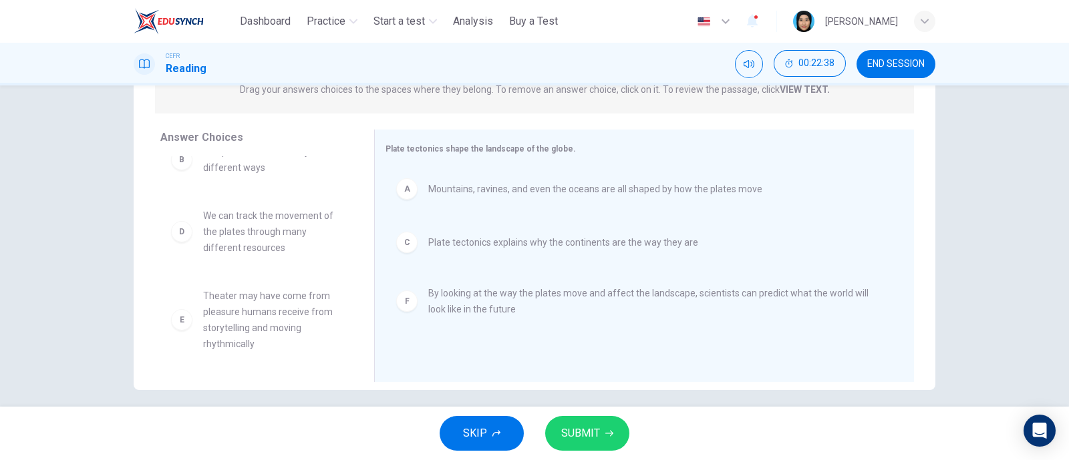
scroll to position [190, 0]
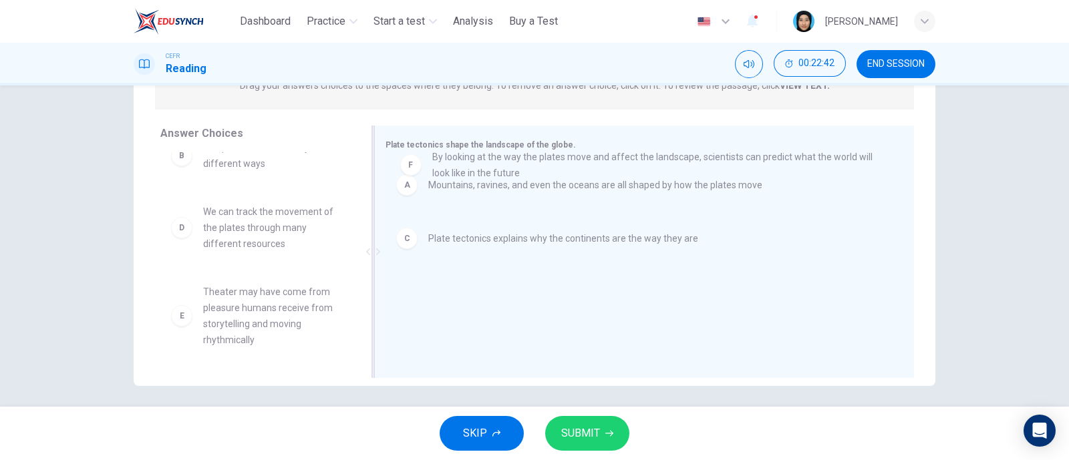
drag, startPoint x: 411, startPoint y: 295, endPoint x: 419, endPoint y: 156, distance: 138.5
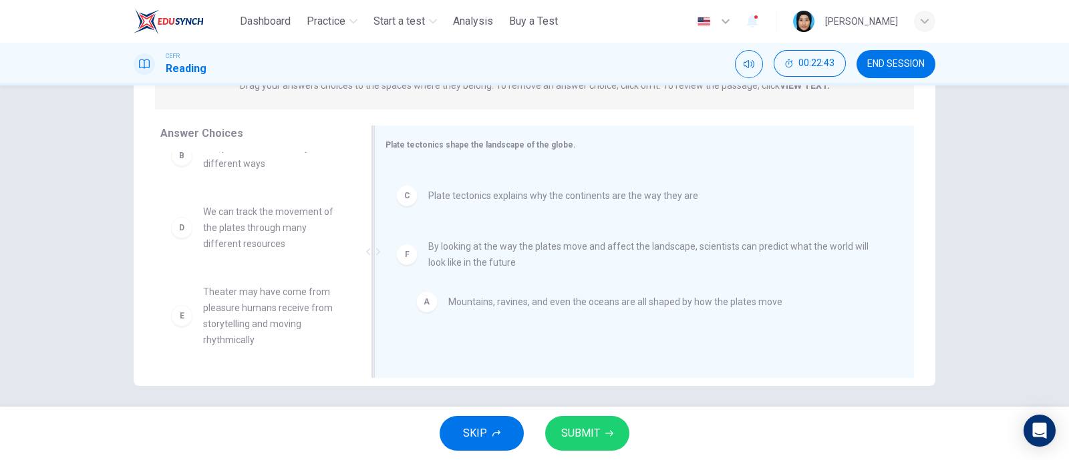
drag, startPoint x: 411, startPoint y: 177, endPoint x: 431, endPoint y: 299, distance: 123.1
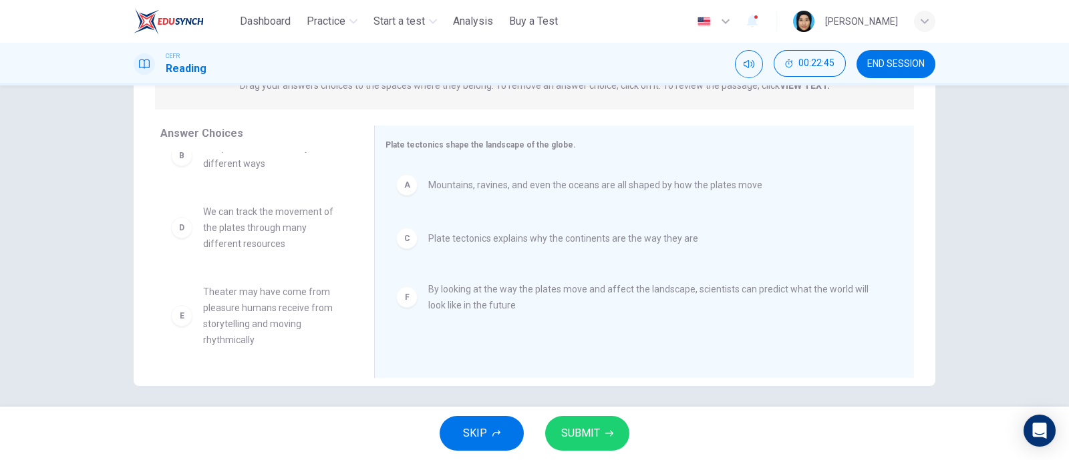
click at [598, 429] on span "SUBMIT" at bounding box center [580, 433] width 39 height 19
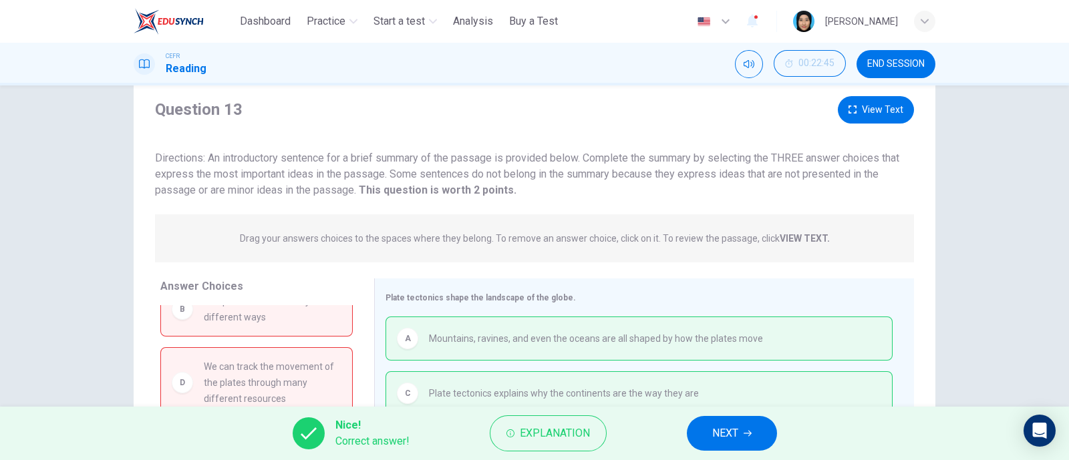
scroll to position [196, 0]
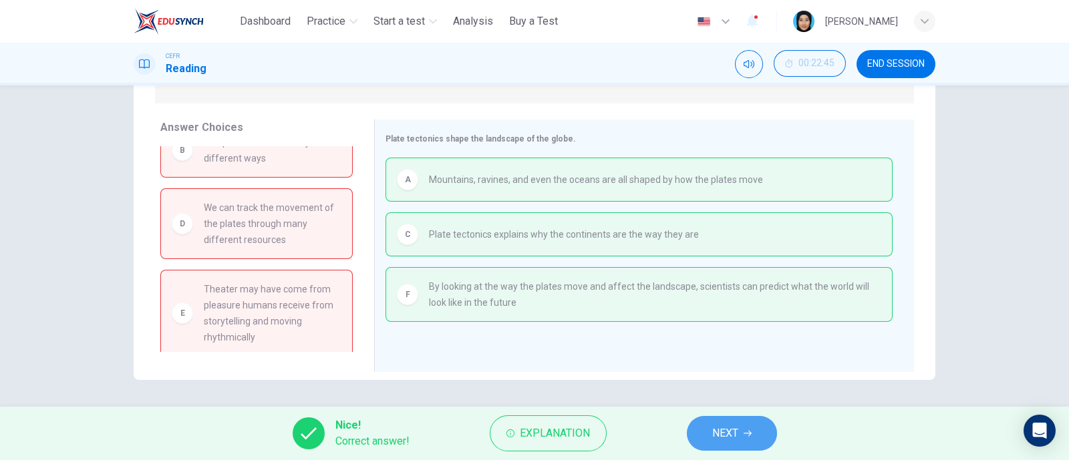
click at [719, 429] on span "NEXT" at bounding box center [725, 433] width 26 height 19
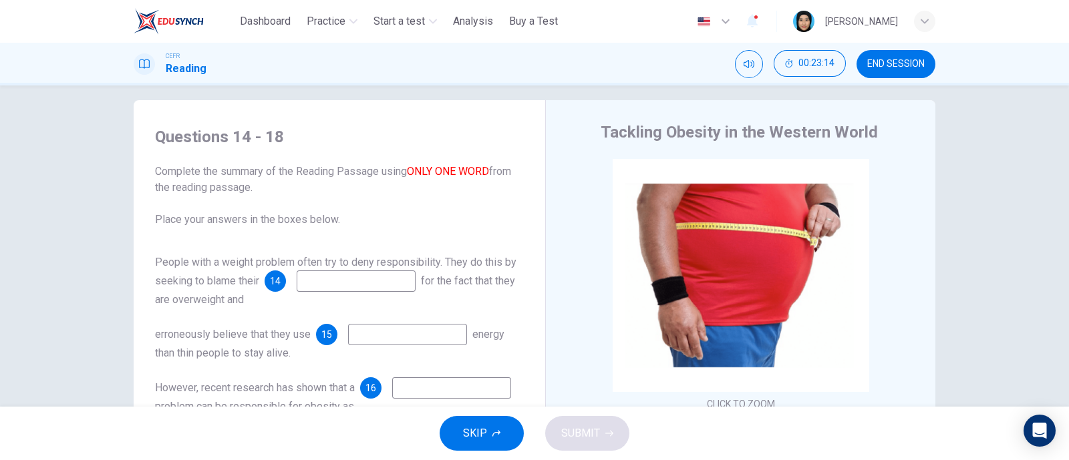
scroll to position [0, 0]
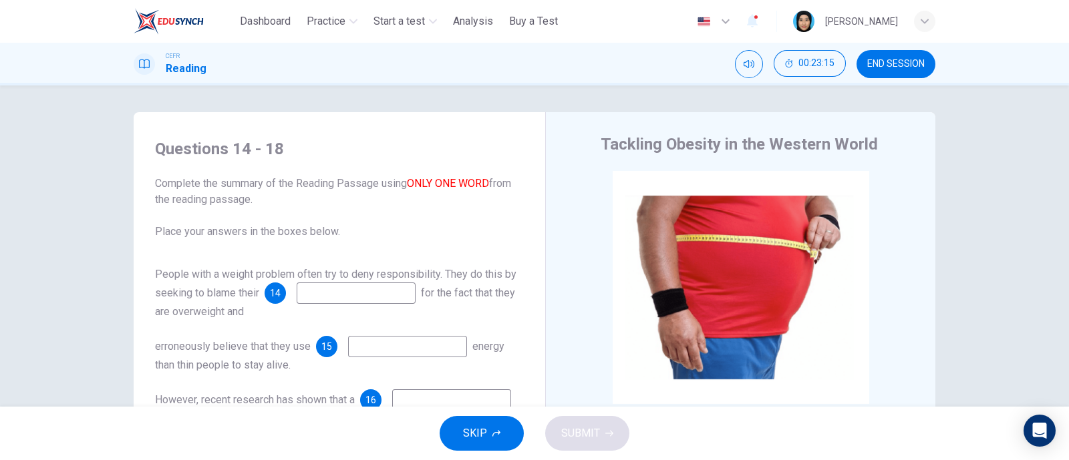
click at [331, 293] on input at bounding box center [356, 293] width 119 height 21
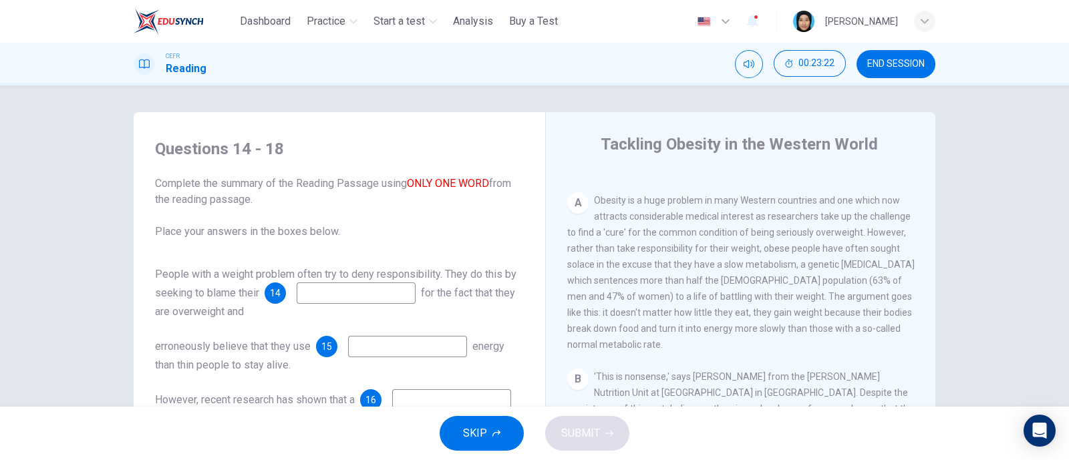
scroll to position [273, 0]
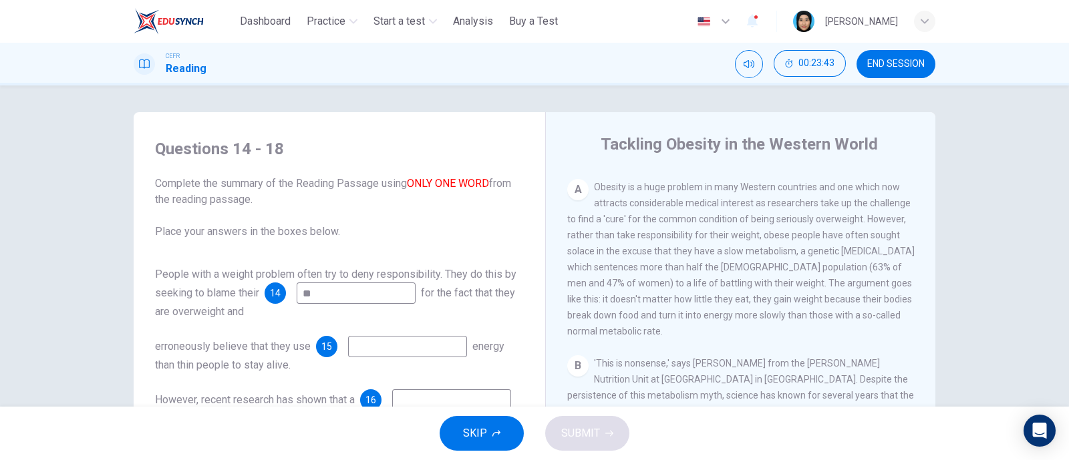
type input "*"
type input "**********"
drag, startPoint x: 701, startPoint y: 307, endPoint x: 394, endPoint y: 319, distance: 306.8
click at [394, 319] on div "**********" at bounding box center [535, 344] width 802 height 464
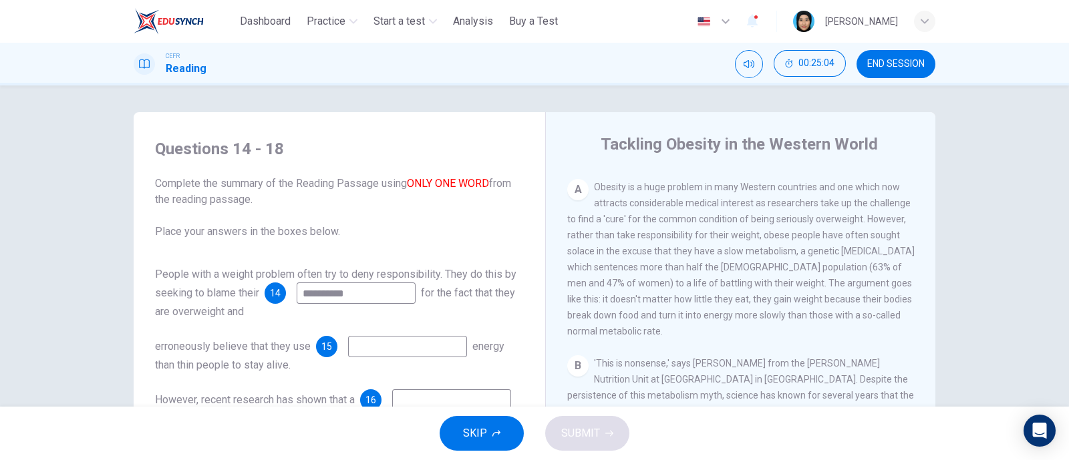
click at [415, 336] on input at bounding box center [407, 346] width 119 height 21
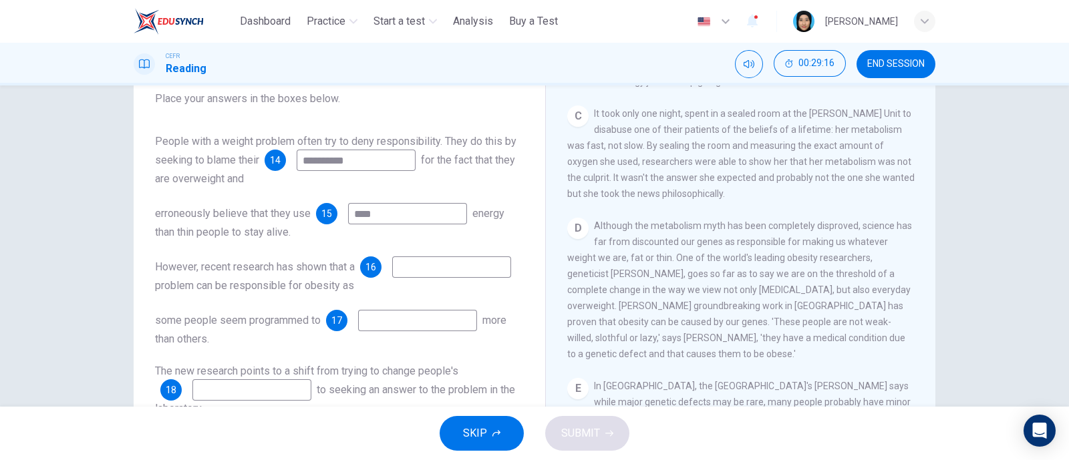
scroll to position [196, 0]
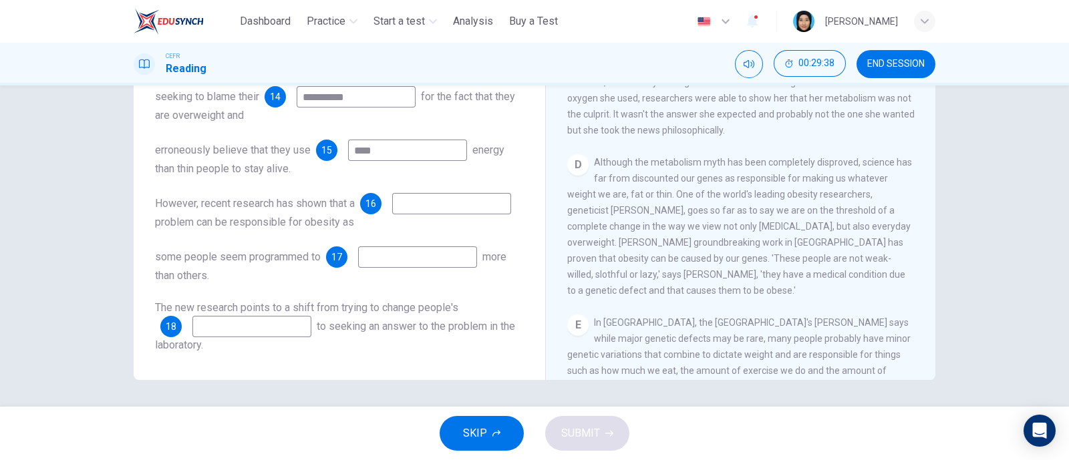
type input "****"
click at [392, 203] on input "*" at bounding box center [451, 203] width 119 height 21
type input "*******"
click at [421, 262] on input at bounding box center [417, 256] width 119 height 21
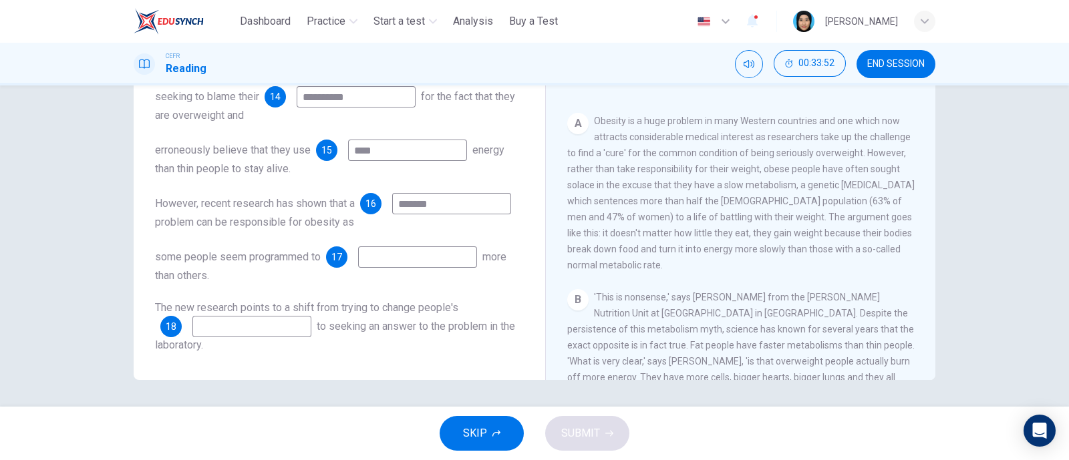
scroll to position [143, 0]
type input "**"
click at [254, 330] on input at bounding box center [251, 326] width 119 height 21
type input "*"
click at [614, 423] on button "SUBMIT" at bounding box center [587, 433] width 84 height 35
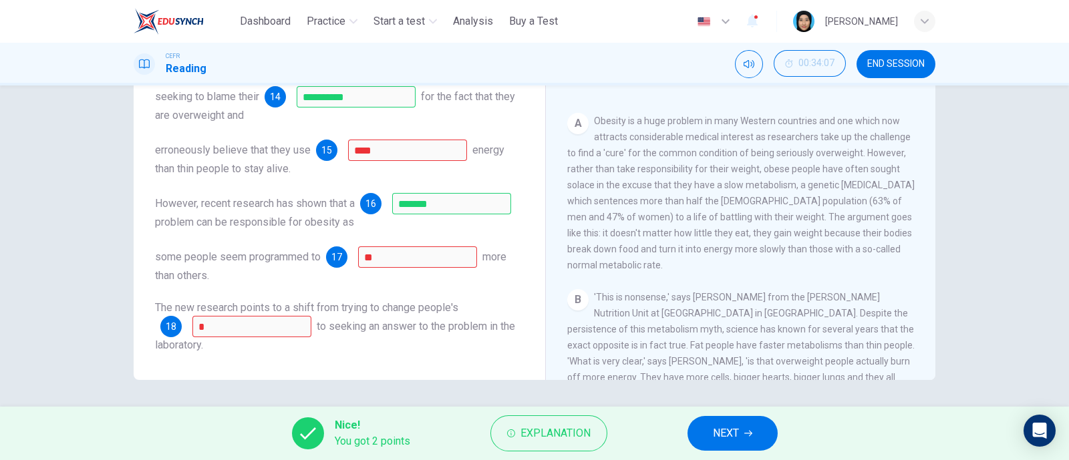
scroll to position [0, 0]
click at [572, 435] on span "Explanation" at bounding box center [555, 433] width 70 height 19
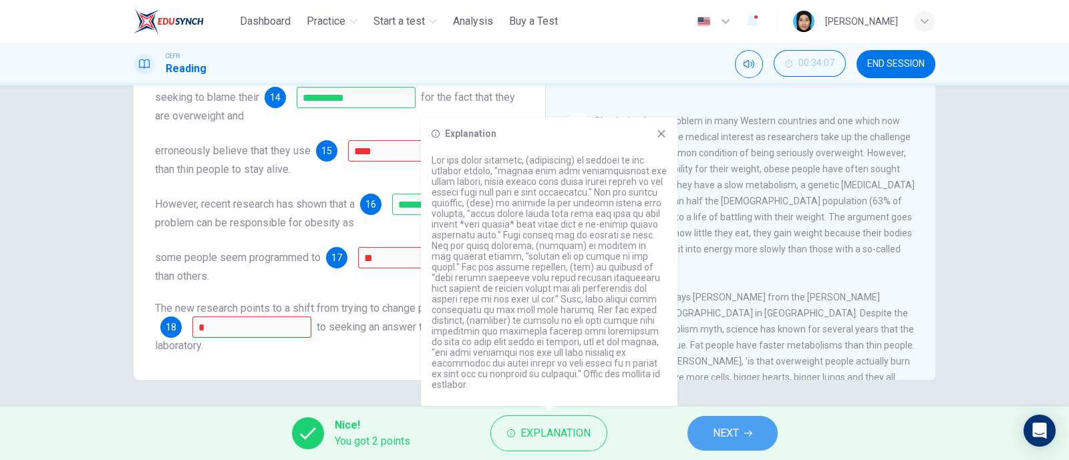
click at [737, 441] on span "NEXT" at bounding box center [726, 433] width 26 height 19
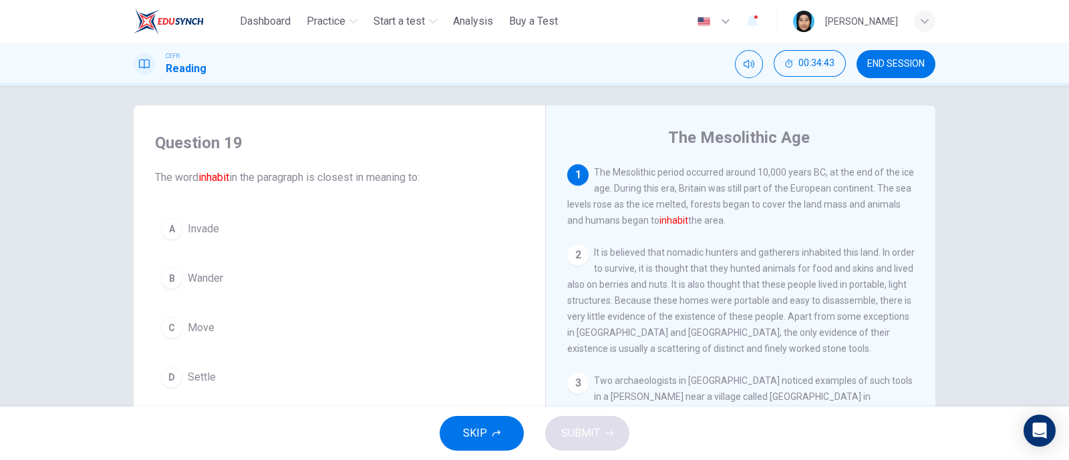
scroll to position [7, 0]
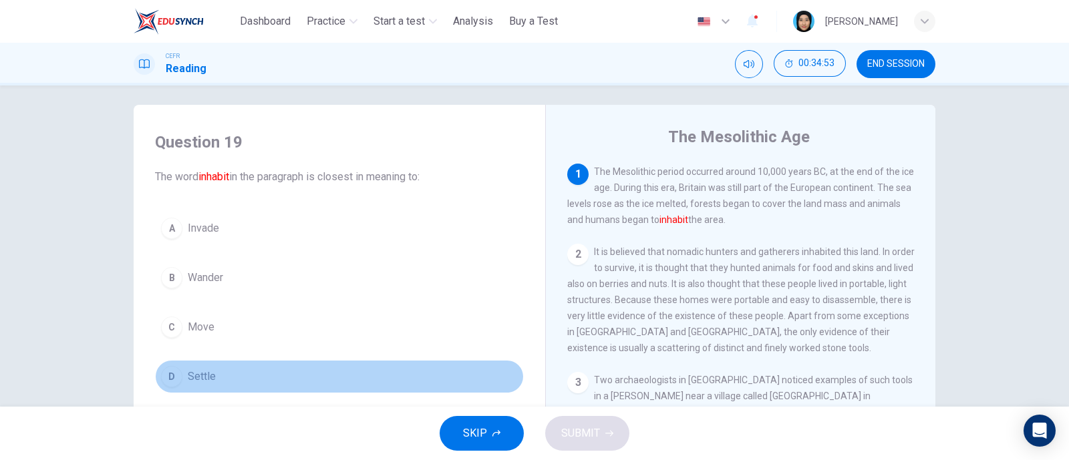
click at [166, 371] on div "D" at bounding box center [171, 376] width 21 height 21
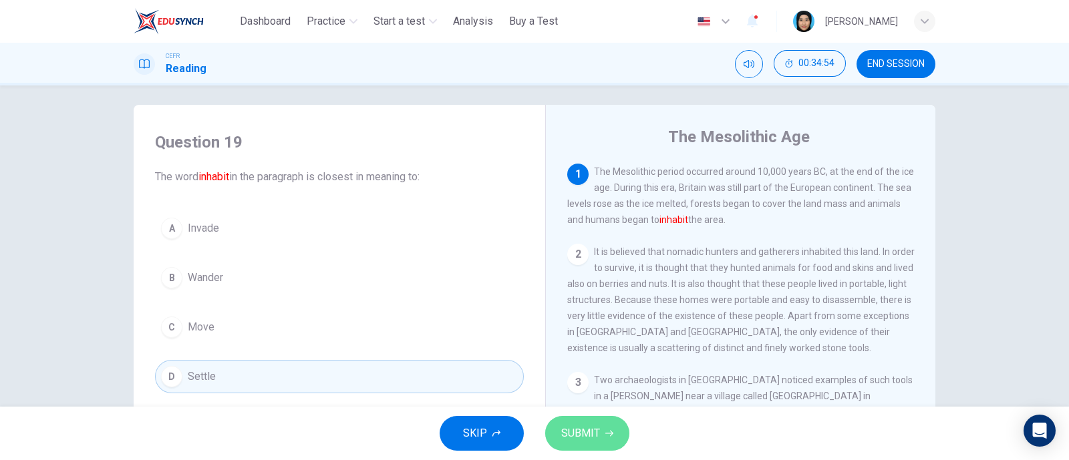
click at [605, 431] on icon "button" at bounding box center [609, 433] width 8 height 8
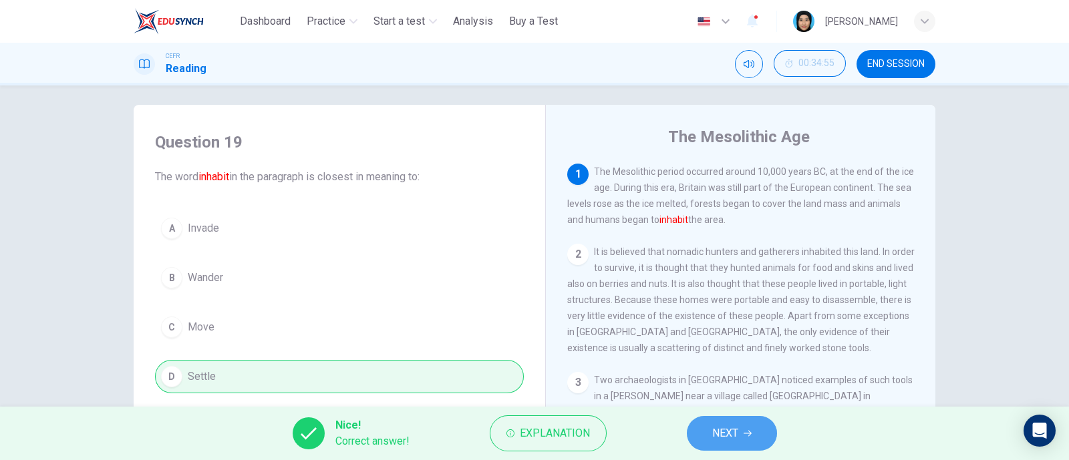
click at [762, 423] on button "NEXT" at bounding box center [732, 433] width 90 height 35
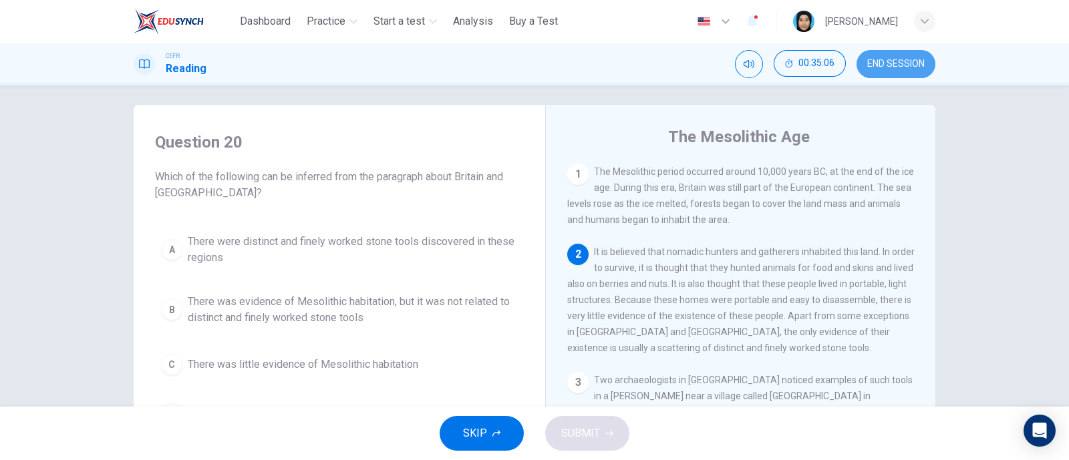
click at [908, 68] on span "END SESSION" at bounding box center [895, 64] width 57 height 11
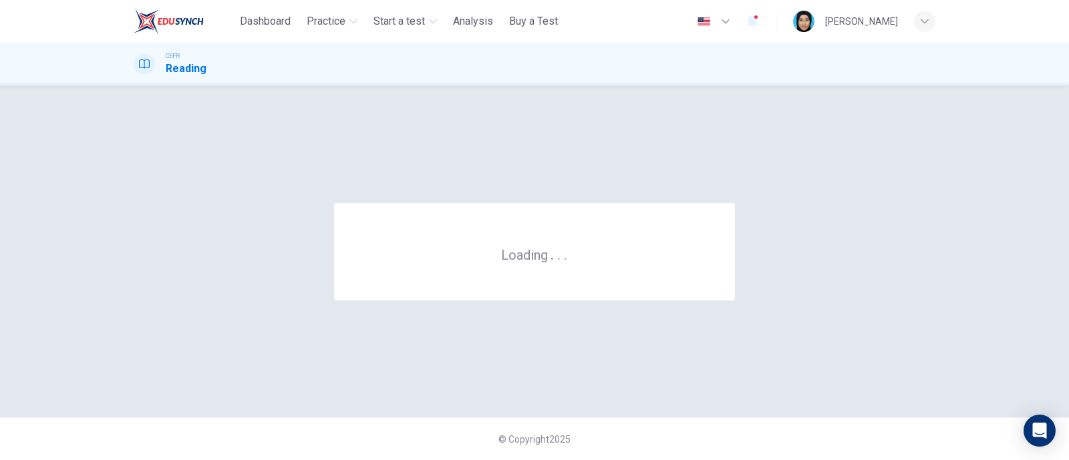
scroll to position [0, 0]
